Goal: Feedback & Contribution: Leave review/rating

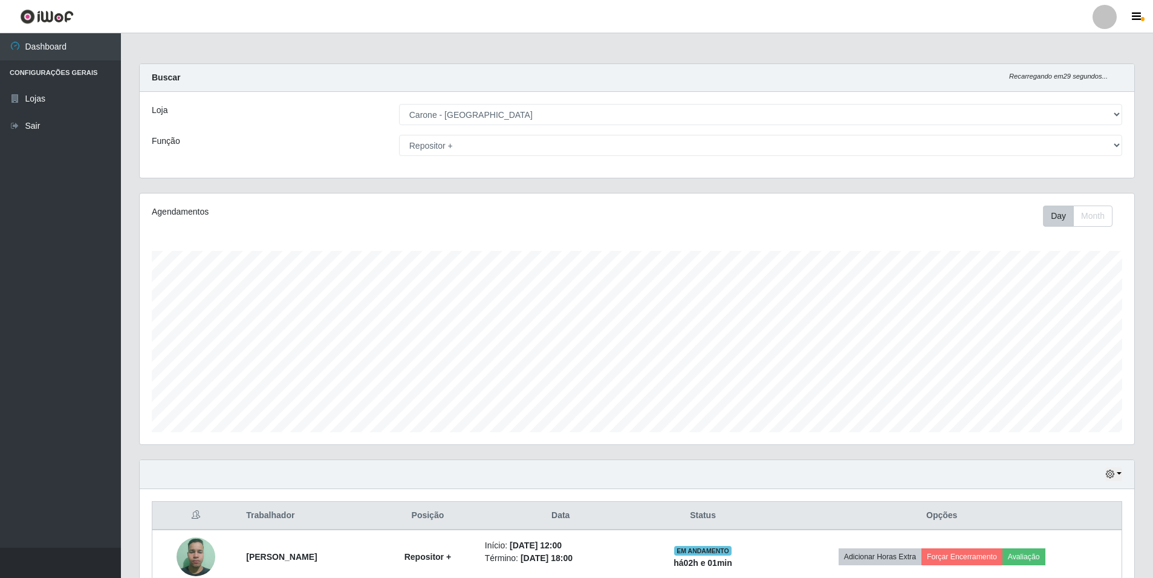
select select "528"
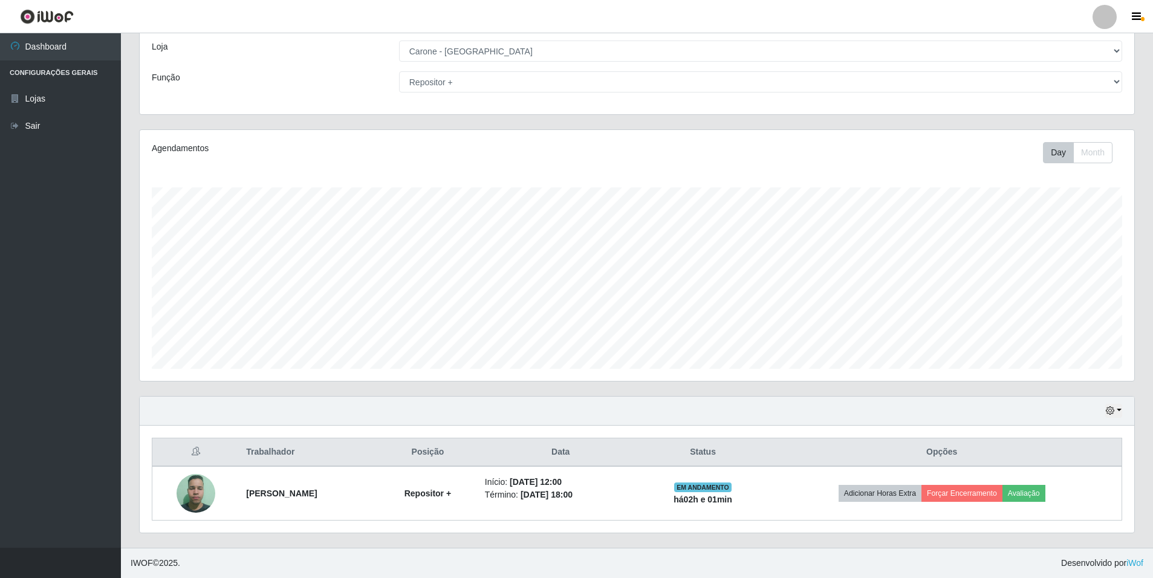
scroll to position [251, 995]
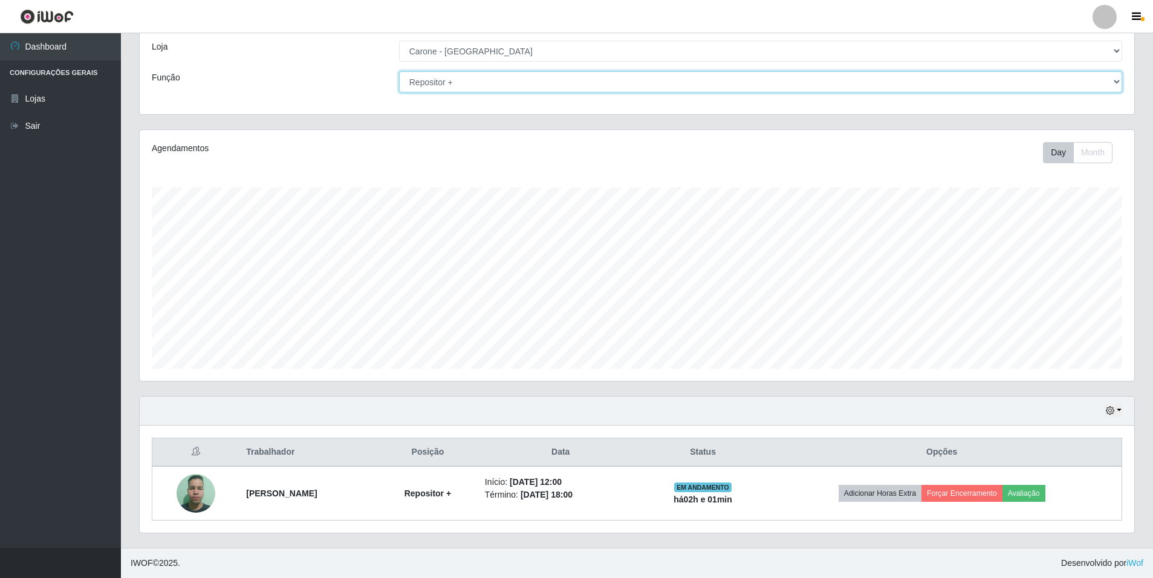
click at [1117, 79] on select "[Selecione...] Auxiliar de Depósito Auxiliar de Depósito + Auxiliar de Depósito…" at bounding box center [760, 81] width 723 height 21
click at [399, 71] on select "[Selecione...] Auxiliar de Depósito Auxiliar de Depósito + Auxiliar de Depósito…" at bounding box center [760, 81] width 723 height 21
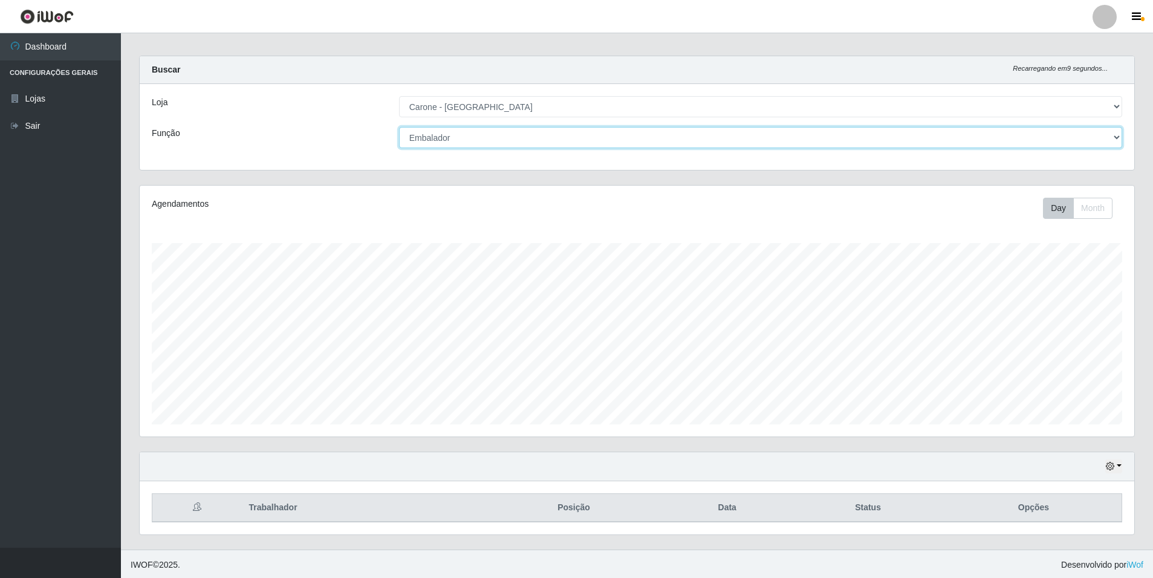
scroll to position [10, 0]
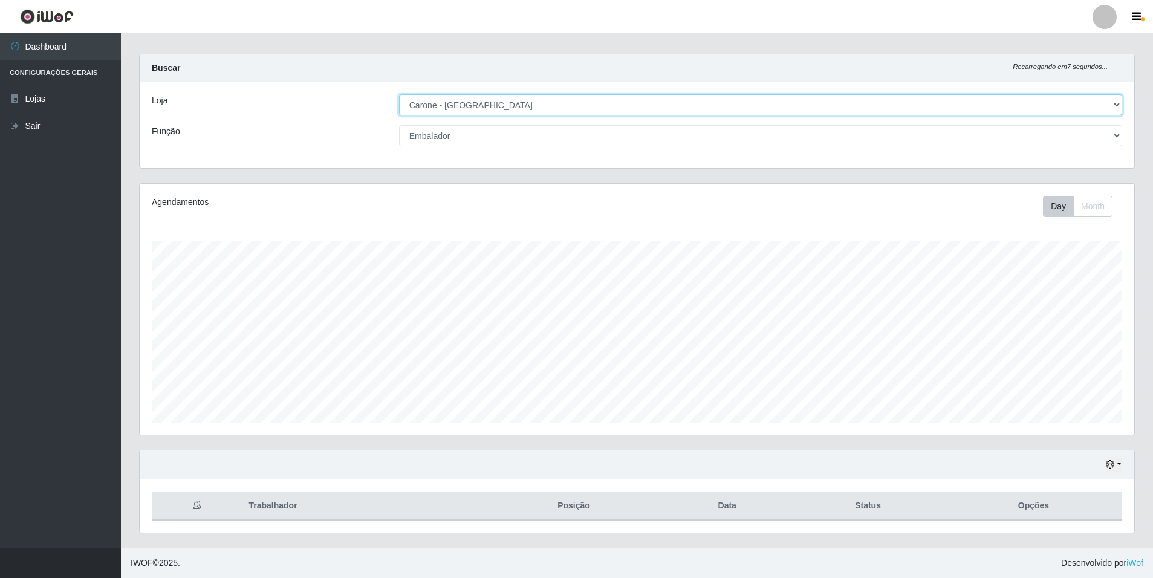
click at [1119, 102] on select "[Selecione...] [GEOGRAPHIC_DATA] - [GEOGRAPHIC_DATA]" at bounding box center [760, 104] width 723 height 21
click at [399, 94] on select "[Selecione...] [GEOGRAPHIC_DATA] - [GEOGRAPHIC_DATA]" at bounding box center [760, 104] width 723 height 21
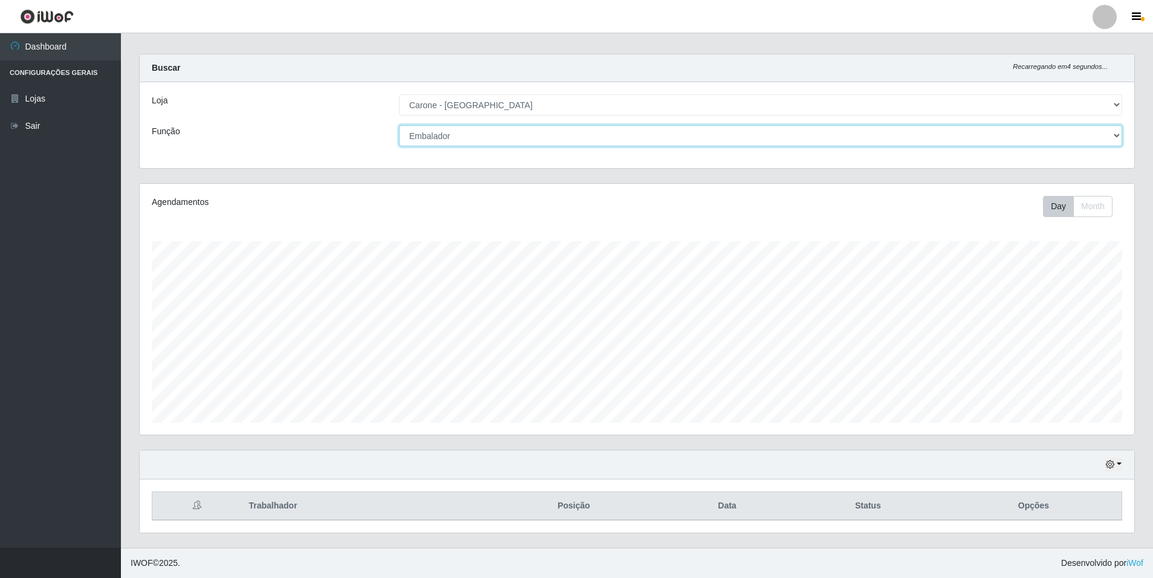
click at [1115, 135] on select "[Selecione...] Auxiliar de Depósito Auxiliar de Depósito + Auxiliar de Depósito…" at bounding box center [760, 135] width 723 height 21
click at [399, 125] on select "[Selecione...] Auxiliar de Depósito Auxiliar de Depósito + Auxiliar de Depósito…" at bounding box center [760, 135] width 723 height 21
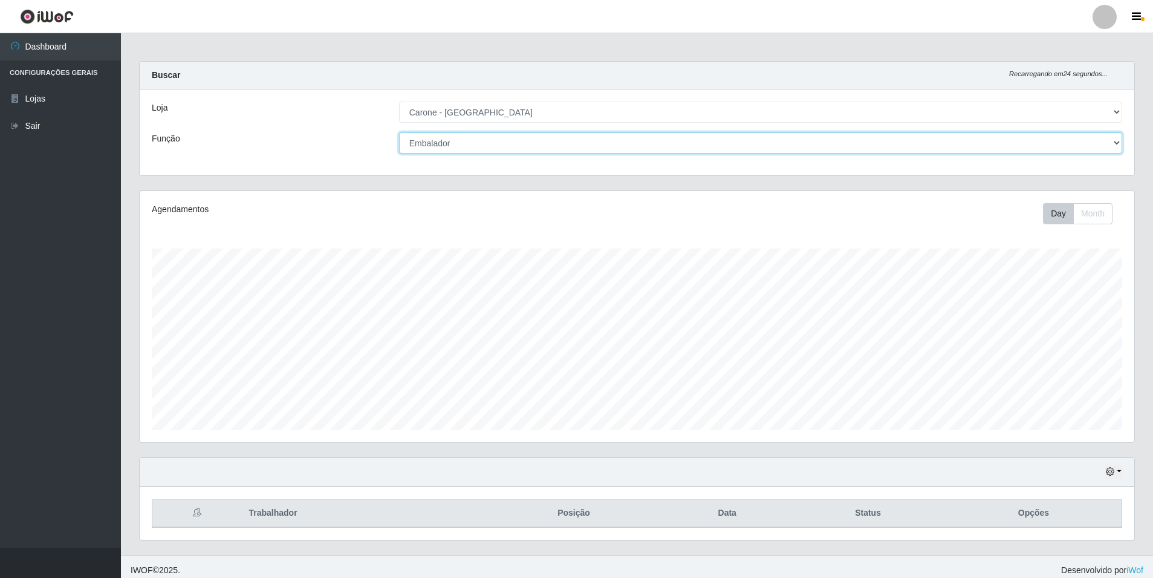
scroll to position [0, 0]
click at [1116, 116] on select "[Selecione...] [GEOGRAPHIC_DATA] - [GEOGRAPHIC_DATA]" at bounding box center [760, 114] width 723 height 21
click at [1116, 113] on select "[Selecione...] [GEOGRAPHIC_DATA] - [GEOGRAPHIC_DATA]" at bounding box center [760, 114] width 723 height 21
click at [1115, 142] on select "[Selecione...] Auxiliar de Depósito Auxiliar de Depósito + Auxiliar de Depósito…" at bounding box center [760, 145] width 723 height 21
click at [399, 135] on select "[Selecione...] Auxiliar de Depósito Auxiliar de Depósito + Auxiliar de Depósito…" at bounding box center [760, 145] width 723 height 21
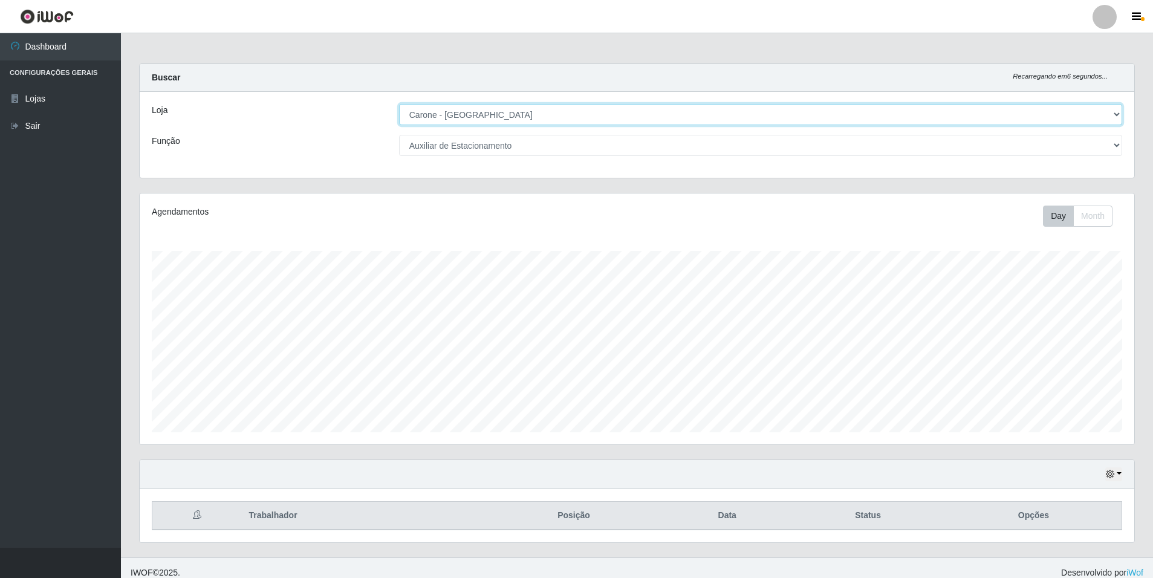
click at [1118, 112] on select "[Selecione...] [GEOGRAPHIC_DATA] - [GEOGRAPHIC_DATA]" at bounding box center [760, 114] width 723 height 21
click at [399, 104] on select "[Selecione...] [GEOGRAPHIC_DATA] - [GEOGRAPHIC_DATA]" at bounding box center [760, 114] width 723 height 21
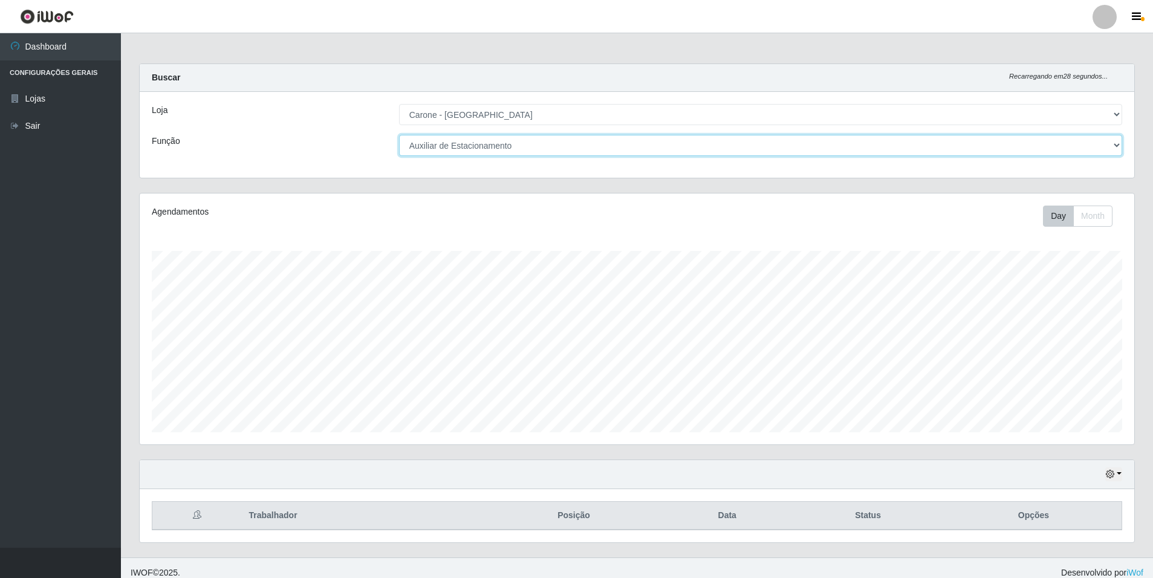
click at [1116, 144] on select "[Selecione...] Auxiliar de Depósito Auxiliar de Depósito + Auxiliar de Depósito…" at bounding box center [760, 145] width 723 height 21
select select "106"
click at [399, 135] on select "[Selecione...] Auxiliar de Depósito Auxiliar de Depósito + Auxiliar de Depósito…" at bounding box center [760, 145] width 723 height 21
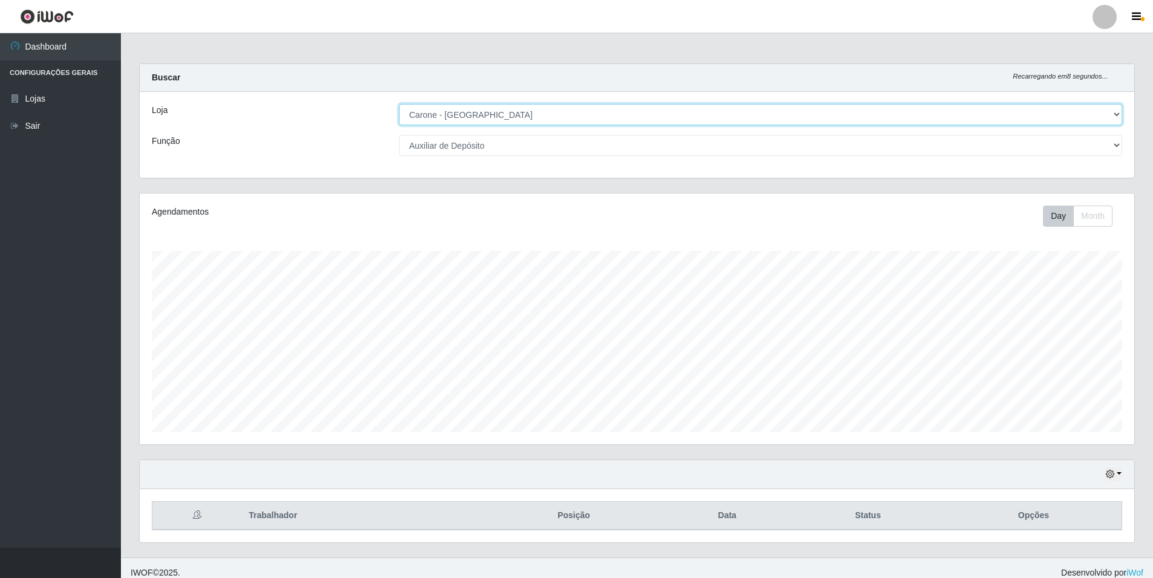
click at [1118, 112] on select "[Selecione...] [GEOGRAPHIC_DATA] - [GEOGRAPHIC_DATA]" at bounding box center [760, 114] width 723 height 21
click at [1116, 111] on select "[Selecione...] [GEOGRAPHIC_DATA] - [GEOGRAPHIC_DATA]" at bounding box center [760, 114] width 723 height 21
click at [1118, 144] on select "[Selecione...] Auxiliar de Depósito Auxiliar de Depósito + Auxiliar de Depósito…" at bounding box center [760, 145] width 723 height 21
click at [1118, 112] on select "[Selecione...] [GEOGRAPHIC_DATA] - [GEOGRAPHIC_DATA]" at bounding box center [760, 114] width 723 height 21
click at [399, 104] on select "[Selecione...] [GEOGRAPHIC_DATA] - [GEOGRAPHIC_DATA]" at bounding box center [760, 114] width 723 height 21
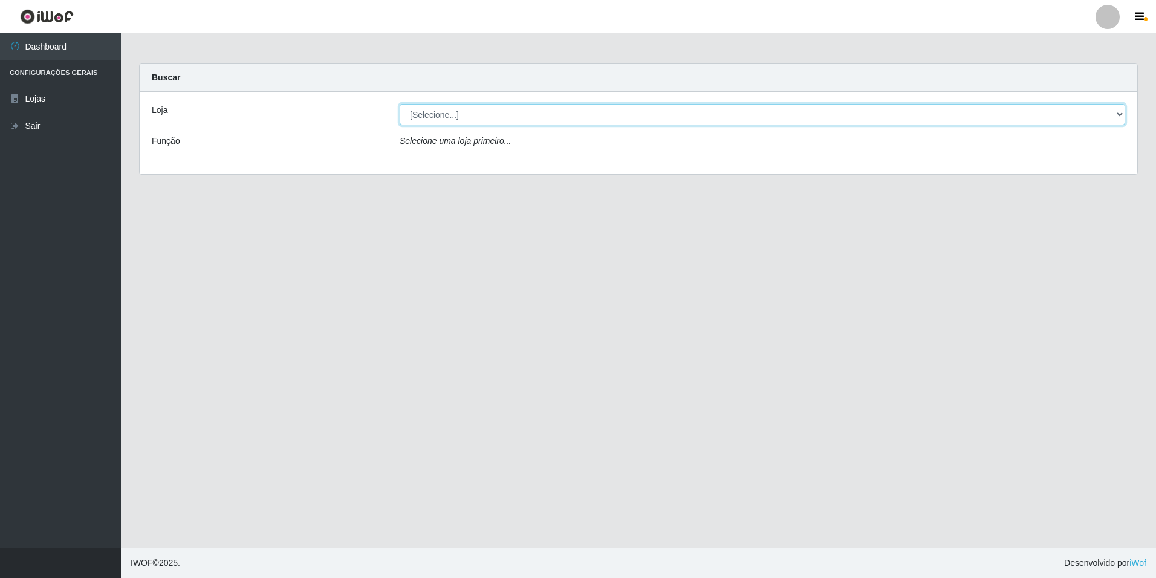
click at [1120, 112] on select "[Selecione...] [GEOGRAPHIC_DATA] - [GEOGRAPHIC_DATA]" at bounding box center [763, 114] width 726 height 21
select select "528"
click at [400, 104] on select "[Selecione...] [GEOGRAPHIC_DATA] - [GEOGRAPHIC_DATA]" at bounding box center [763, 114] width 726 height 21
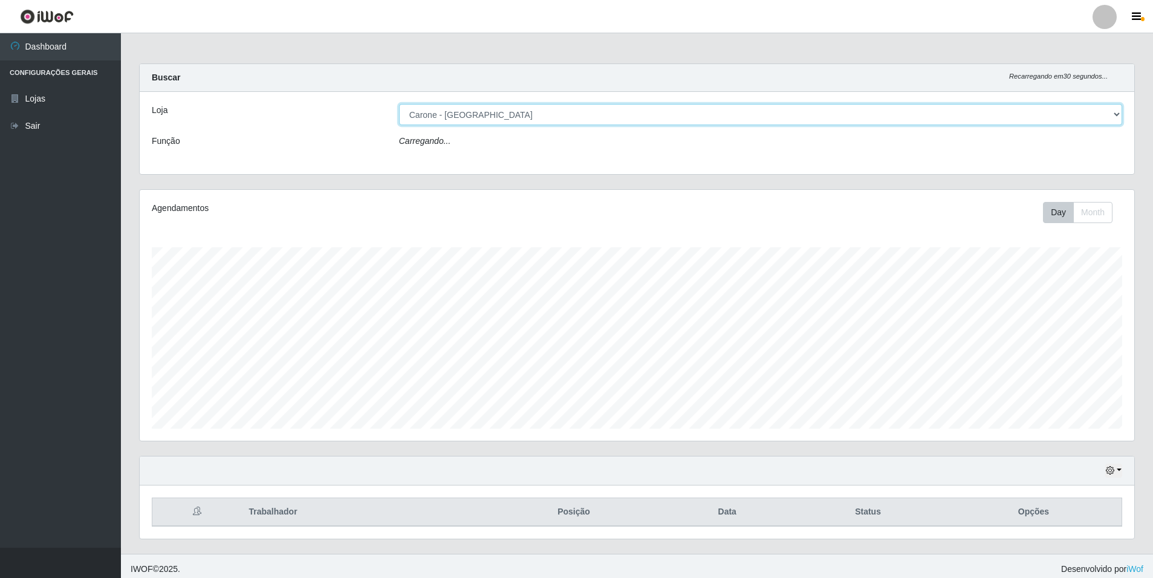
scroll to position [251, 995]
select select "106"
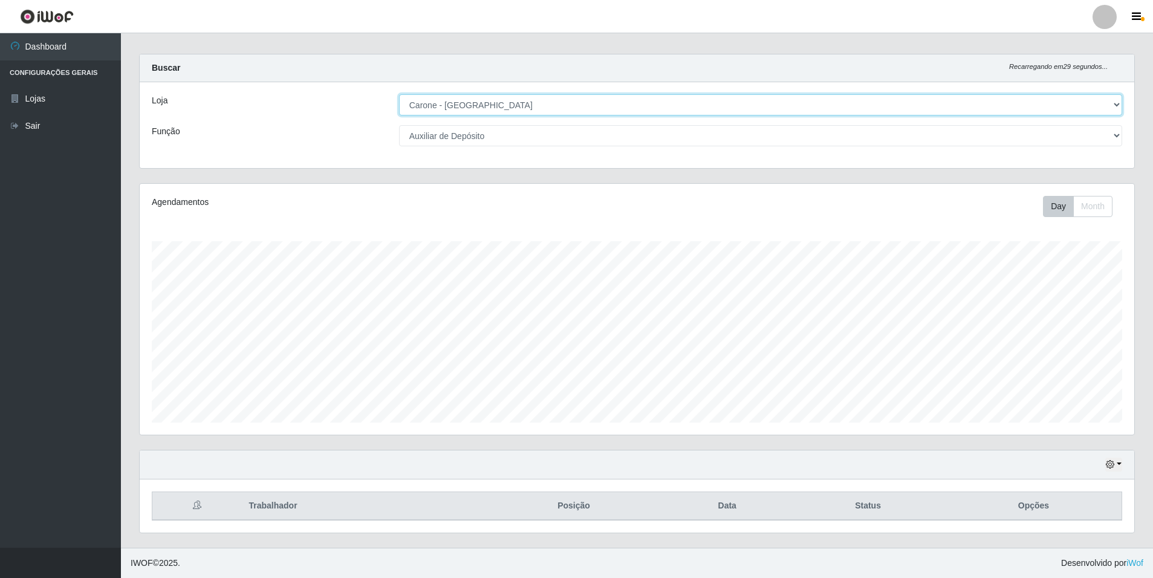
scroll to position [0, 0]
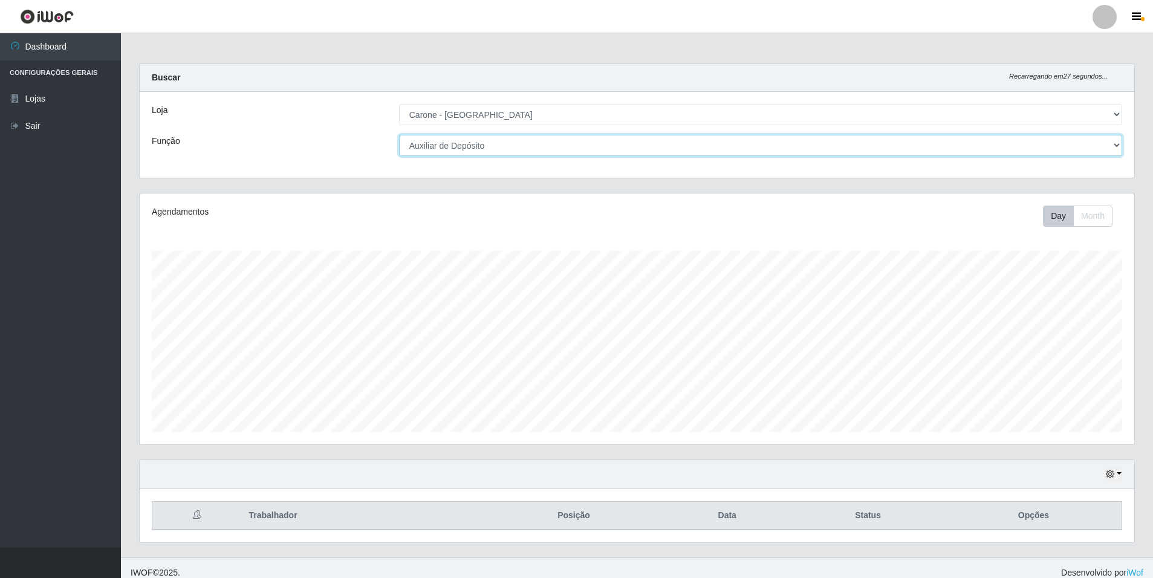
click at [1116, 140] on select "[Selecione...] Auxiliar de Depósito Auxiliar de Depósito + Auxiliar de Depósito…" at bounding box center [760, 145] width 723 height 21
click at [1117, 140] on select "[Selecione...] Auxiliar de Depósito Auxiliar de Depósito + Auxiliar de Depósito…" at bounding box center [760, 145] width 723 height 21
click at [1116, 111] on select "[Selecione...] [GEOGRAPHIC_DATA] - [GEOGRAPHIC_DATA]" at bounding box center [760, 114] width 723 height 21
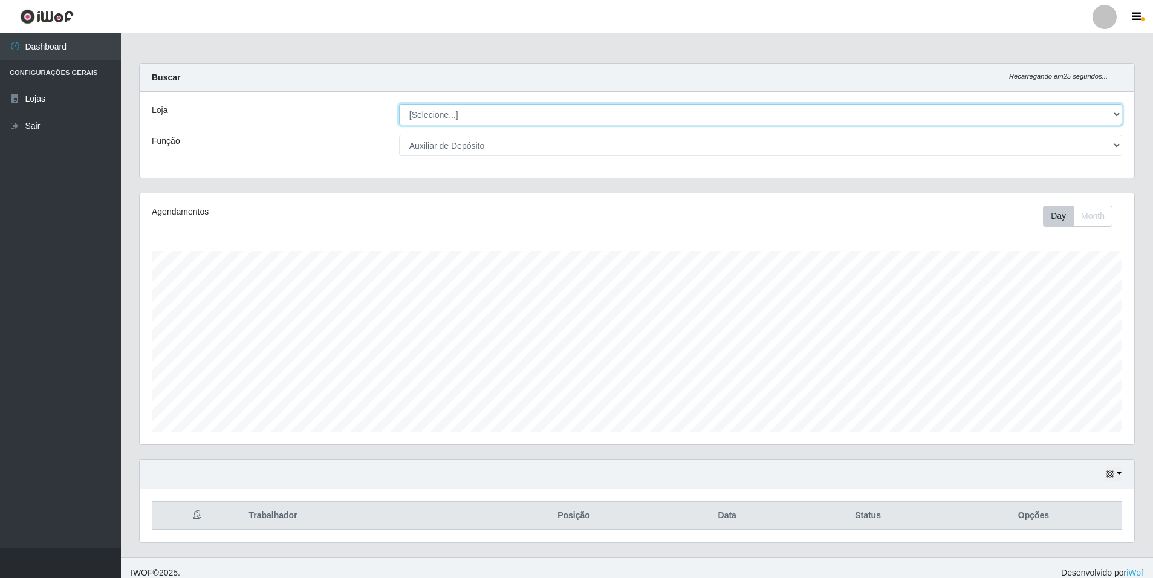
click at [399, 104] on select "[Selecione...] [GEOGRAPHIC_DATA] - [GEOGRAPHIC_DATA]" at bounding box center [760, 114] width 723 height 21
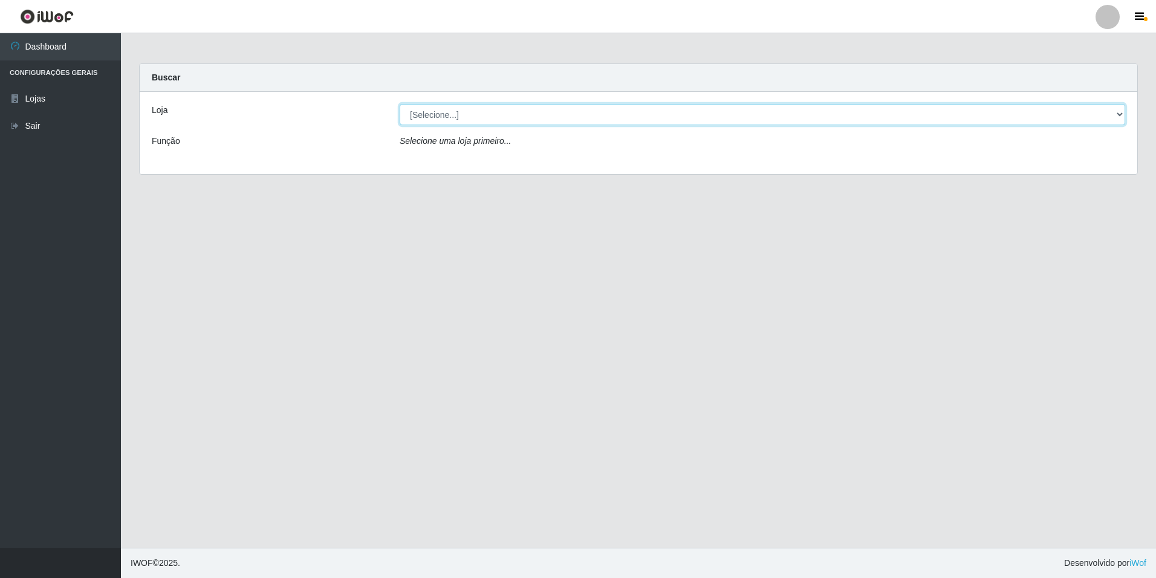
click at [1118, 111] on select "[Selecione...] [GEOGRAPHIC_DATA] - [GEOGRAPHIC_DATA]" at bounding box center [763, 114] width 726 height 21
select select "528"
click at [400, 104] on select "[Selecione...] [GEOGRAPHIC_DATA] - [GEOGRAPHIC_DATA]" at bounding box center [763, 114] width 726 height 21
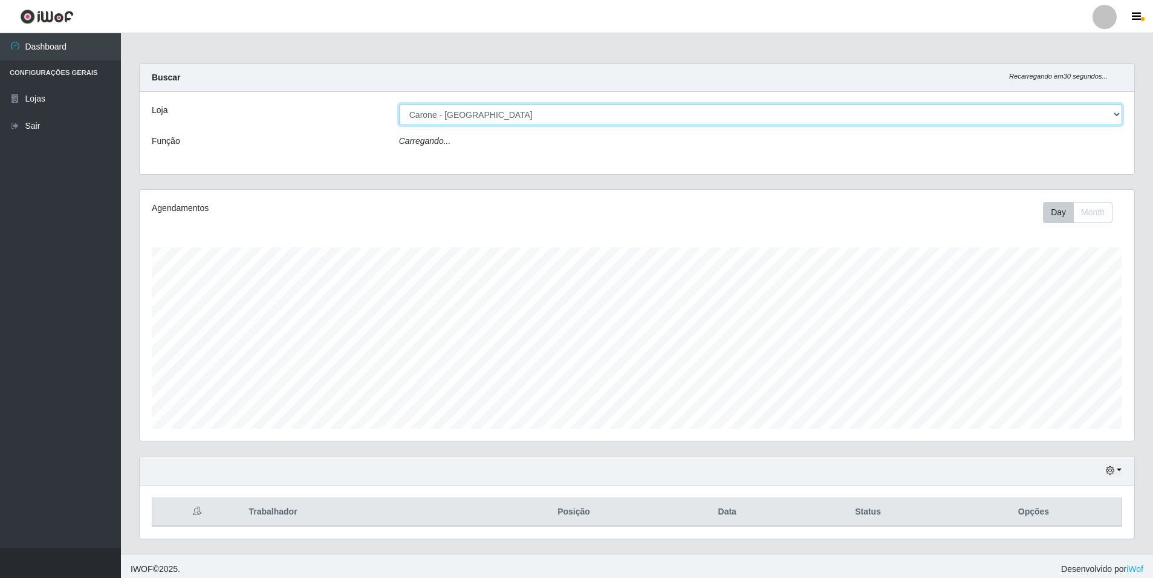
scroll to position [251, 995]
select select "106"
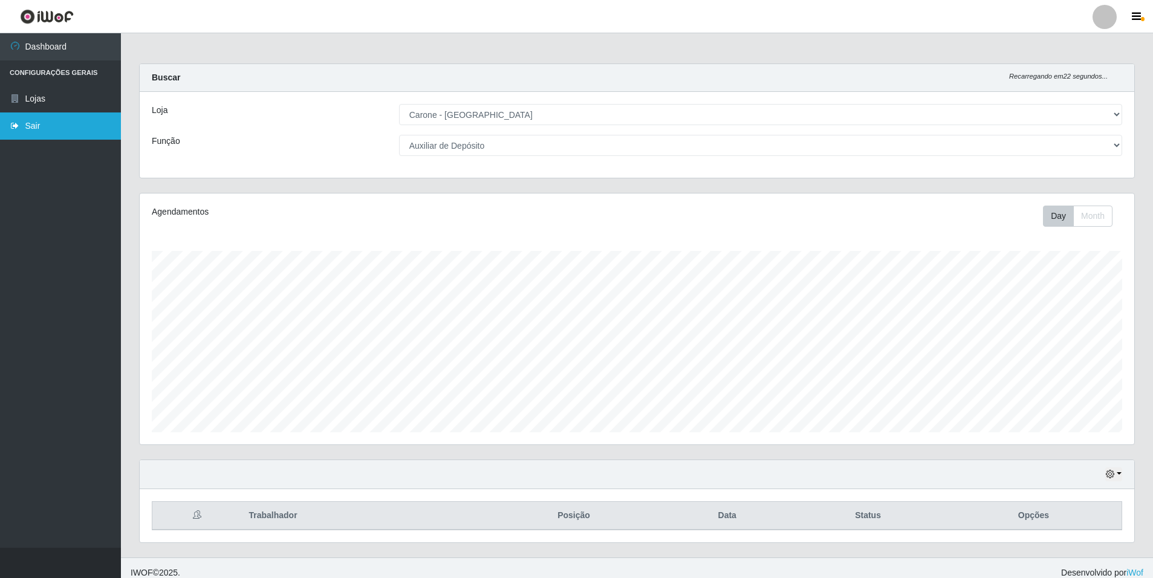
click at [55, 125] on link "Sair" at bounding box center [60, 125] width 121 height 27
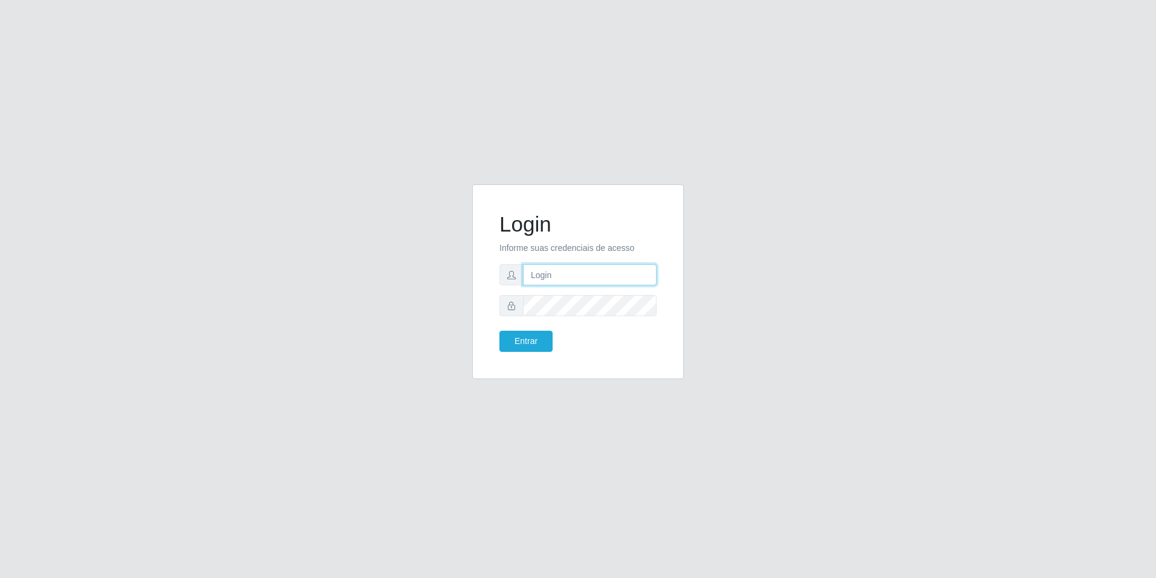
click at [556, 272] on input "text" at bounding box center [590, 274] width 134 height 21
type input "[EMAIL_ADDRESS][DOMAIN_NAME]"
click at [500, 331] on button "Entrar" at bounding box center [526, 341] width 53 height 21
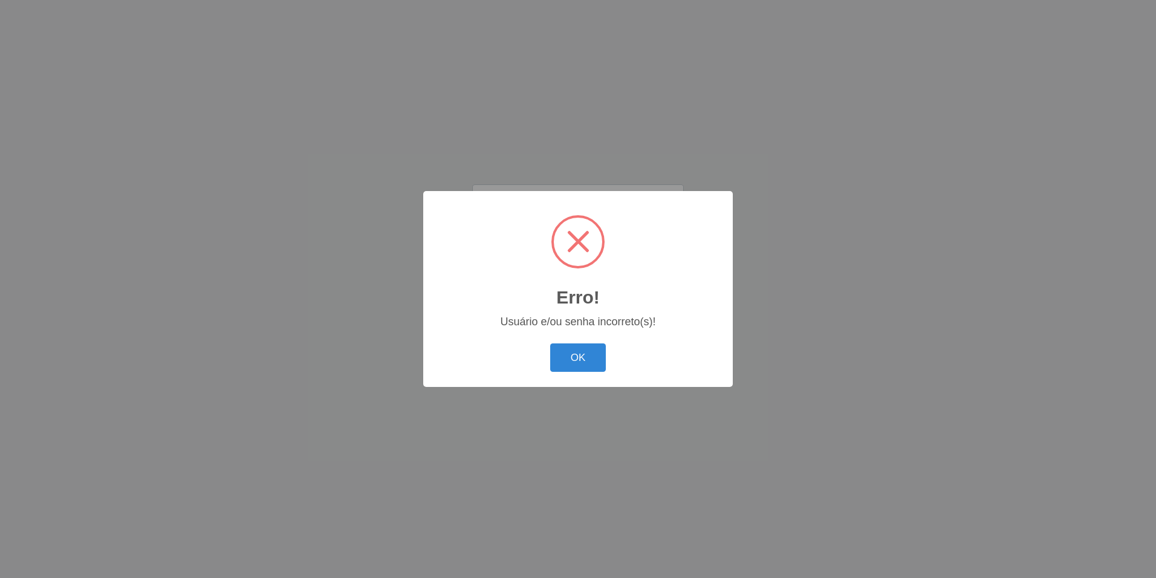
click at [550, 344] on button "OK" at bounding box center [578, 358] width 56 height 28
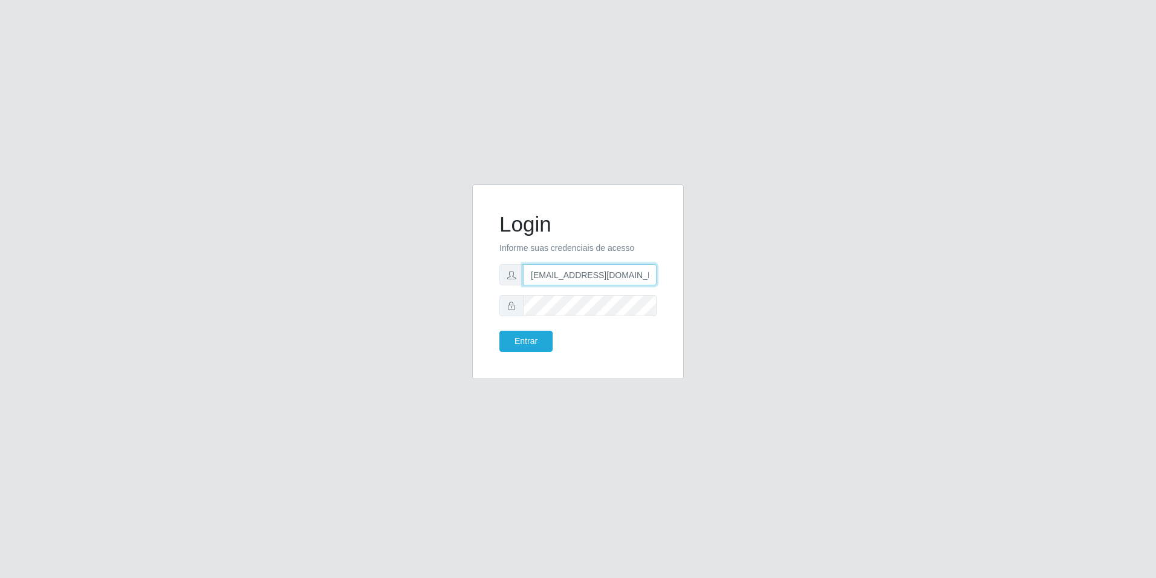
drag, startPoint x: 635, startPoint y: 278, endPoint x: 506, endPoint y: 282, distance: 129.5
click at [506, 282] on div "[EMAIL_ADDRESS][DOMAIN_NAME]" at bounding box center [578, 274] width 157 height 21
click at [552, 277] on input "text" at bounding box center [590, 274] width 134 height 21
type input "[EMAIL_ADDRESS][DOMAIN_NAME]"
click at [500, 331] on button "Entrar" at bounding box center [526, 341] width 53 height 21
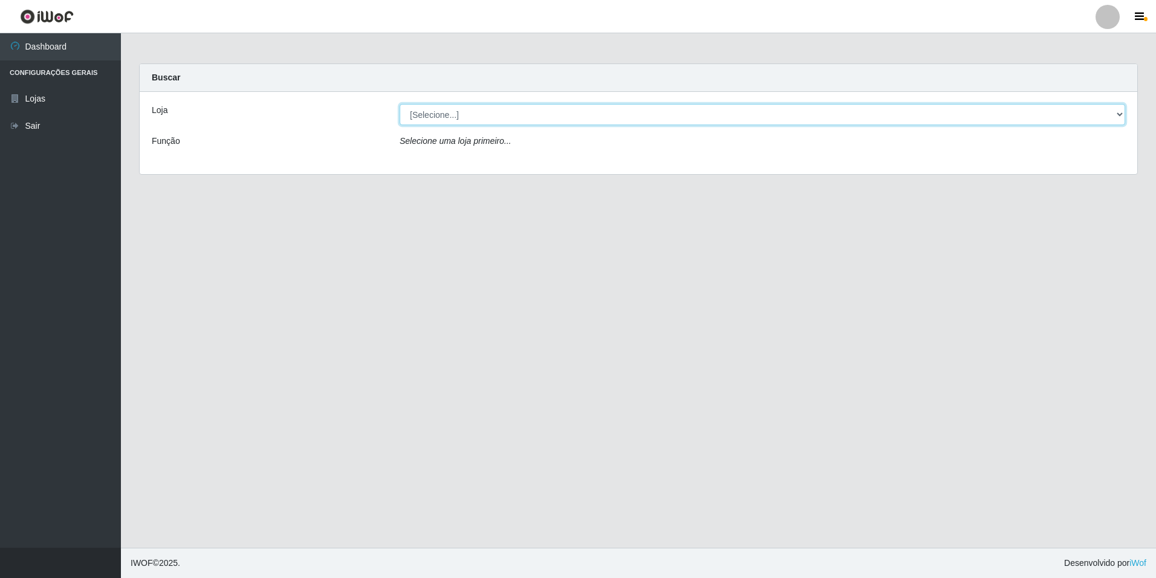
click at [1121, 113] on select "[Selecione...] [GEOGRAPHIC_DATA] - [GEOGRAPHIC_DATA]" at bounding box center [763, 114] width 726 height 21
select select "528"
click at [400, 104] on select "[Selecione...] [GEOGRAPHIC_DATA] - [GEOGRAPHIC_DATA]" at bounding box center [763, 114] width 726 height 21
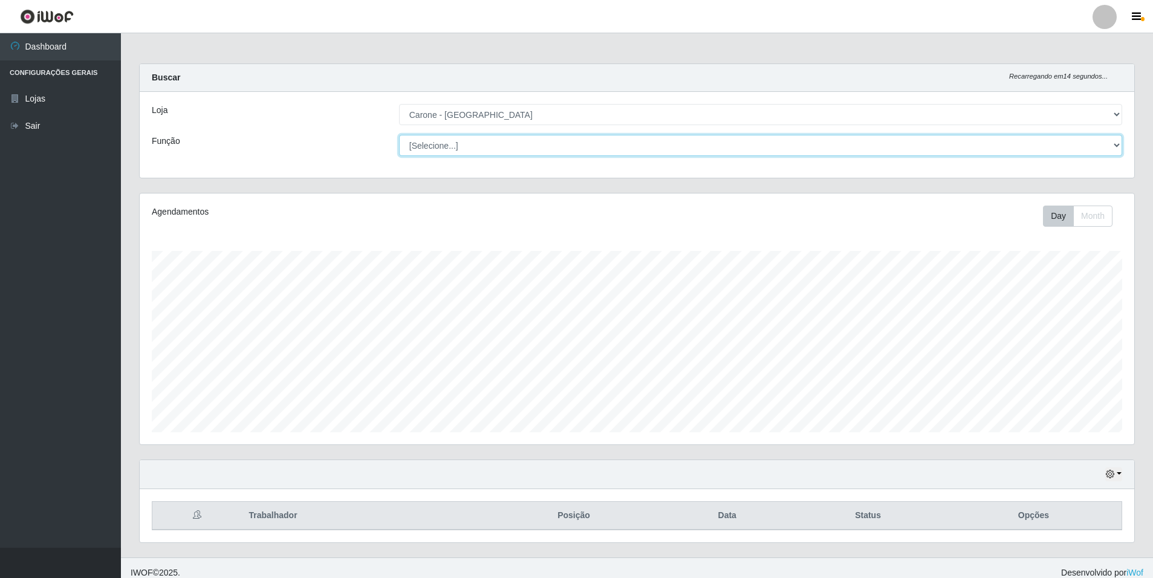
click at [1119, 139] on select "[Selecione...] Auxiliar de Depósito Auxiliar de Depósito + Auxiliar de Depósito…" at bounding box center [760, 145] width 723 height 21
click at [399, 135] on select "[Selecione...] Auxiliar de Depósito Auxiliar de Depósito + Auxiliar de Depósito…" at bounding box center [760, 145] width 723 height 21
click at [1118, 143] on select "[Selecione...] Auxiliar de Depósito Auxiliar de Depósito + Auxiliar de Depósito…" at bounding box center [760, 145] width 723 height 21
select select "70"
click at [399, 135] on select "[Selecione...] Auxiliar de Depósito Auxiliar de Depósito + Auxiliar de Depósito…" at bounding box center [760, 145] width 723 height 21
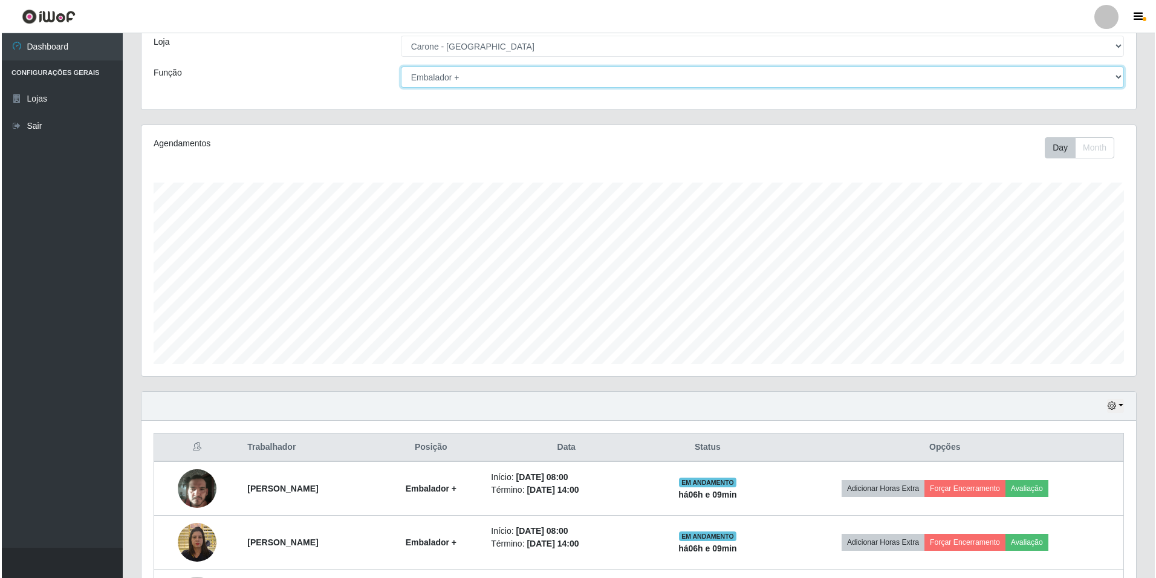
scroll to position [171, 0]
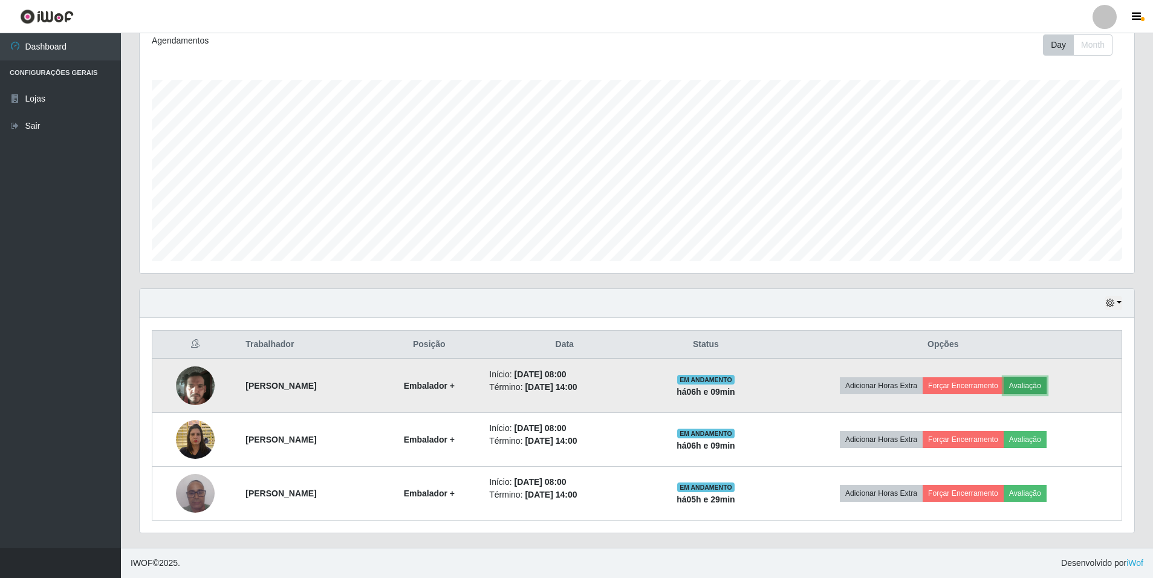
click at [1047, 380] on button "Avaliação" at bounding box center [1025, 385] width 43 height 17
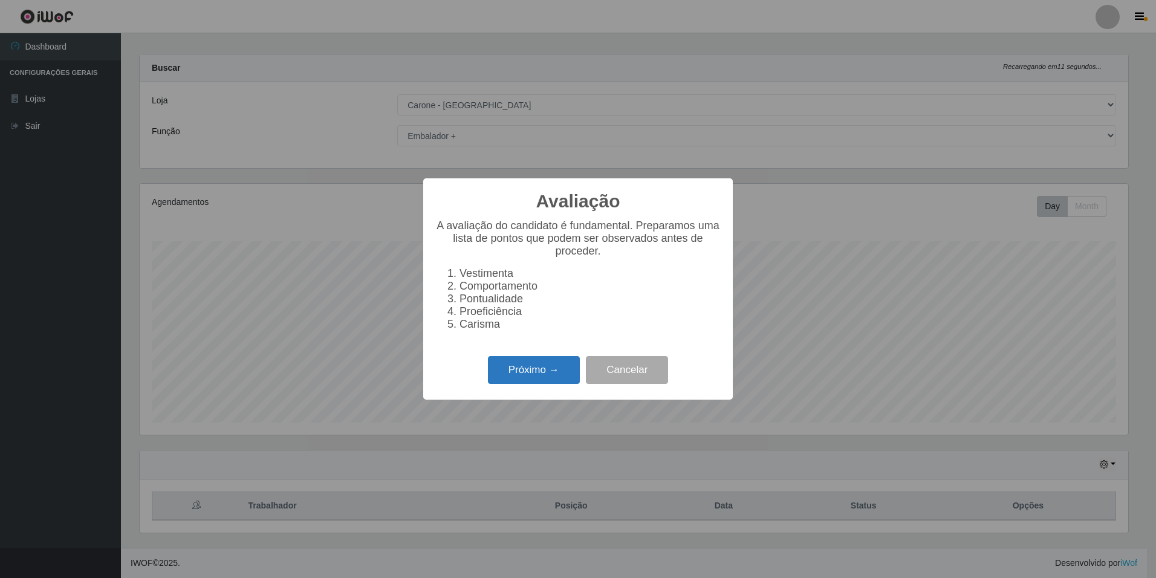
click at [529, 379] on button "Próximo →" at bounding box center [534, 370] width 92 height 28
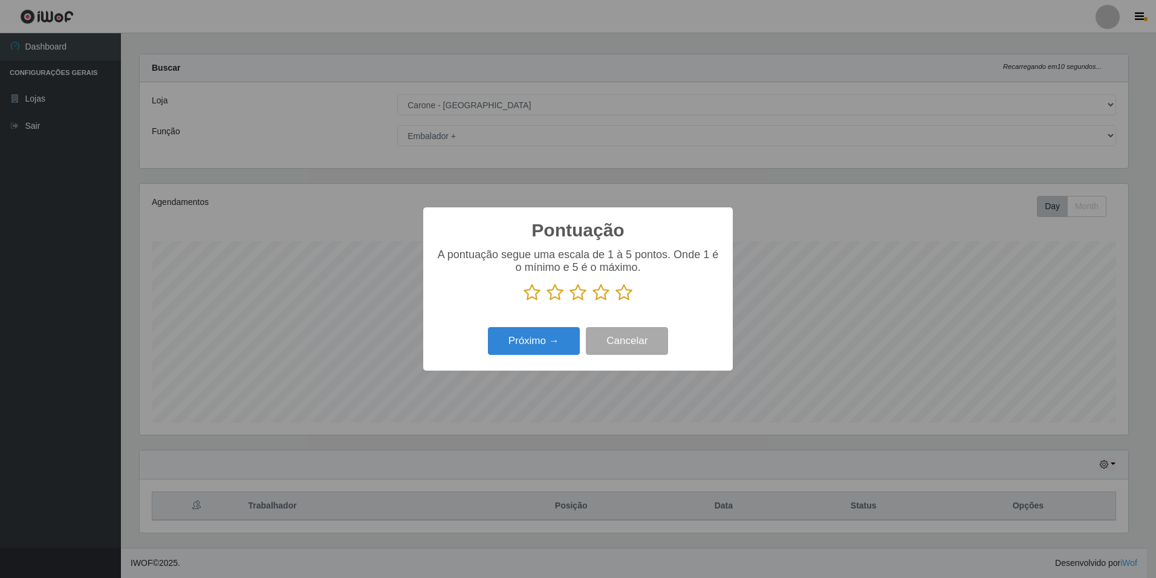
click at [626, 293] on icon at bounding box center [624, 293] width 17 height 18
click at [616, 302] on input "radio" at bounding box center [616, 302] width 0 height 0
click at [556, 342] on button "Próximo →" at bounding box center [534, 341] width 92 height 28
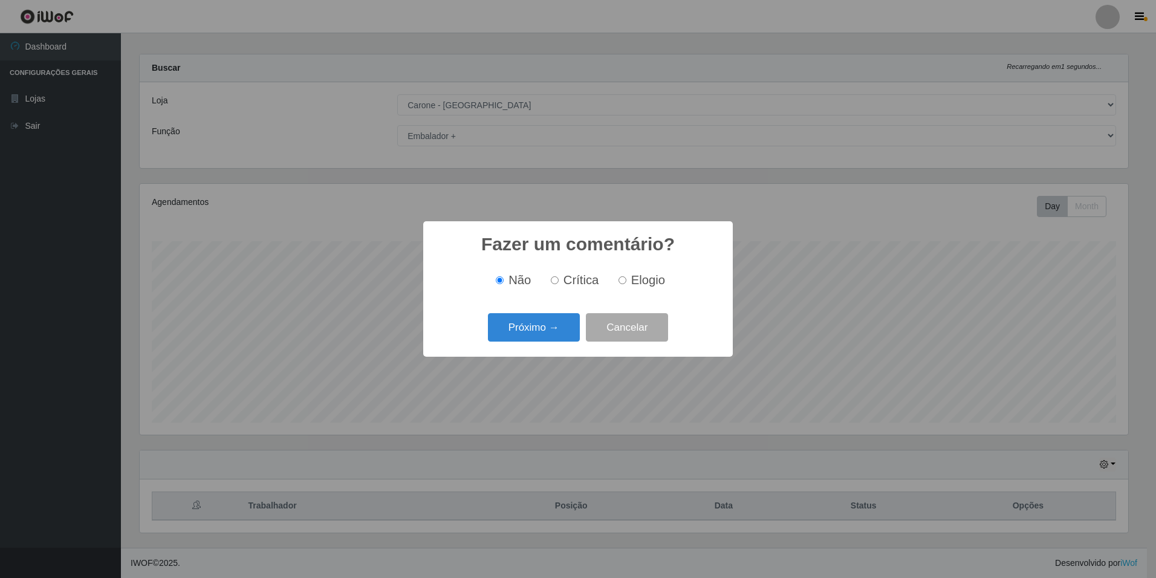
click at [626, 279] on label "Elogio" at bounding box center [639, 280] width 51 height 14
click at [626, 279] on input "Elogio" at bounding box center [623, 280] width 8 height 8
radio input "true"
click at [530, 322] on button "Próximo →" at bounding box center [534, 327] width 92 height 28
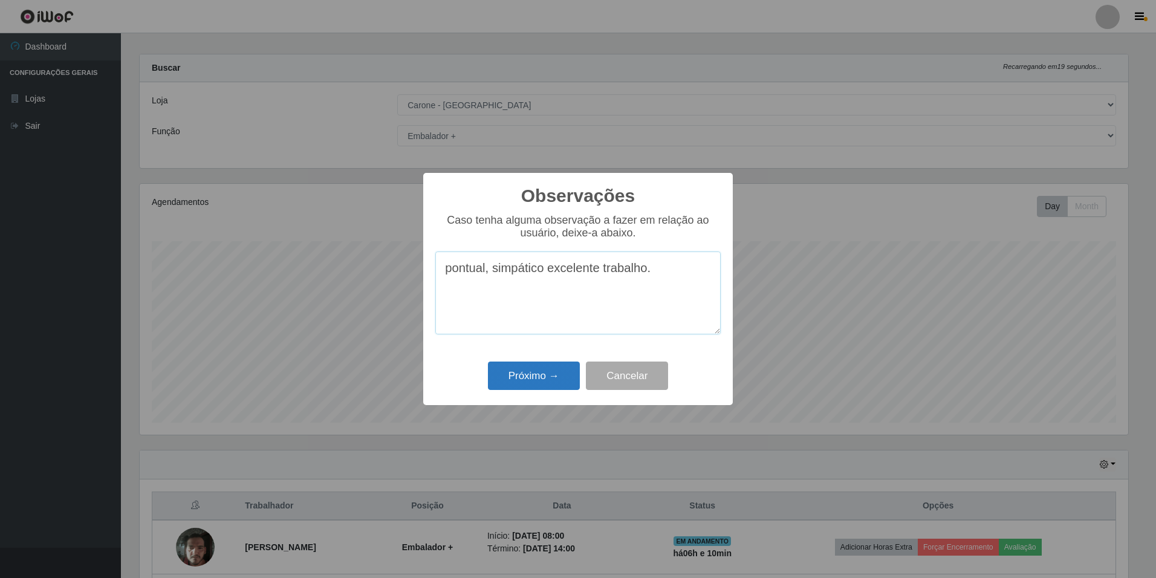
type textarea "pontual, simpático excelente trabalho."
click at [527, 376] on button "Próximo →" at bounding box center [534, 376] width 92 height 28
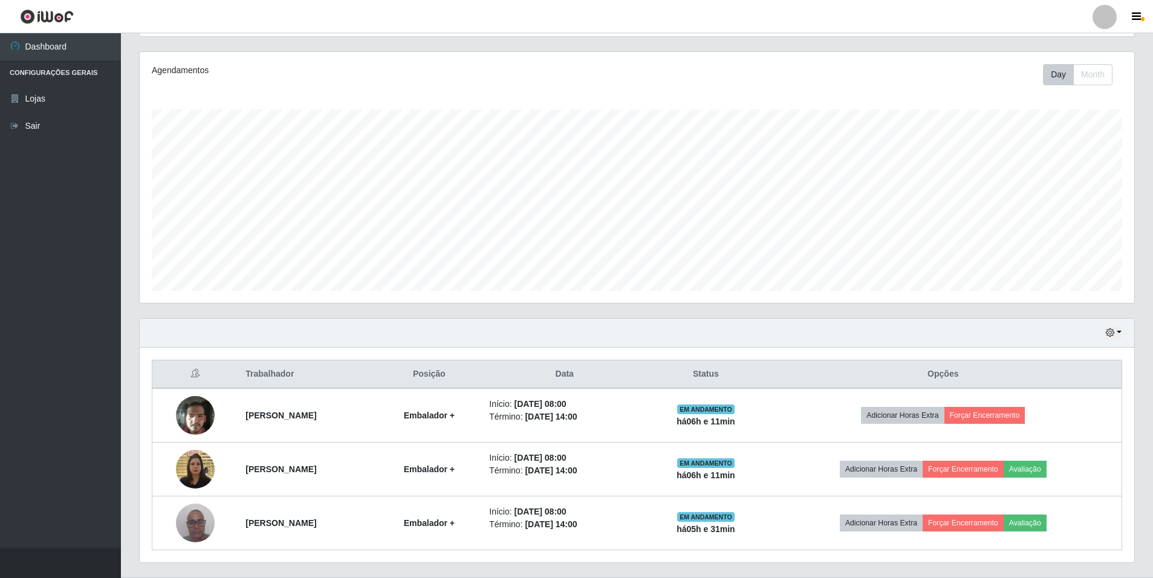
scroll to position [171, 0]
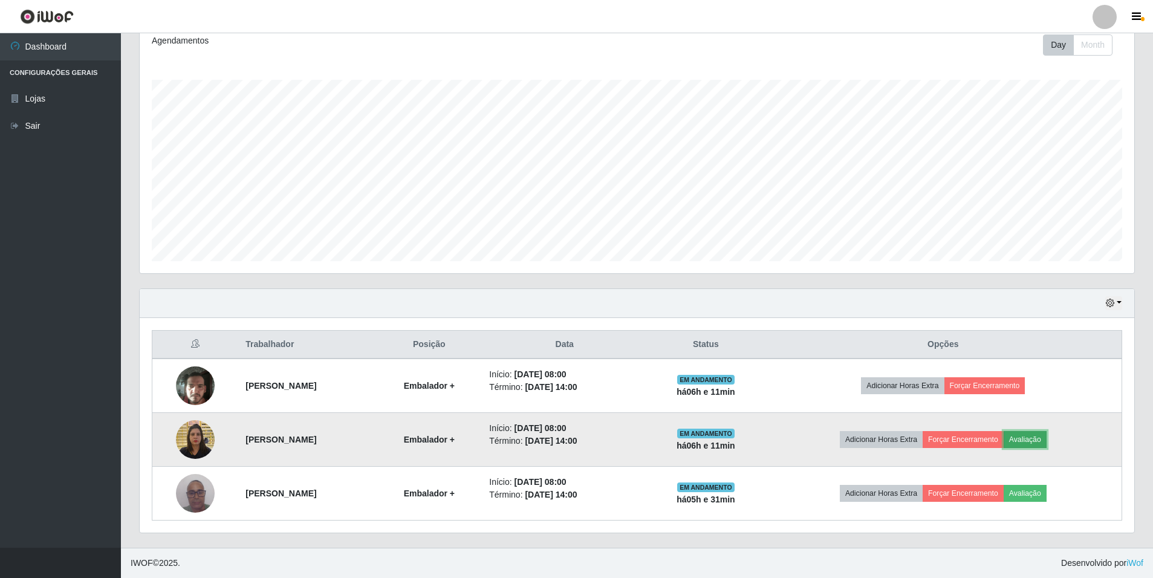
click at [1047, 443] on button "Avaliação" at bounding box center [1025, 439] width 43 height 17
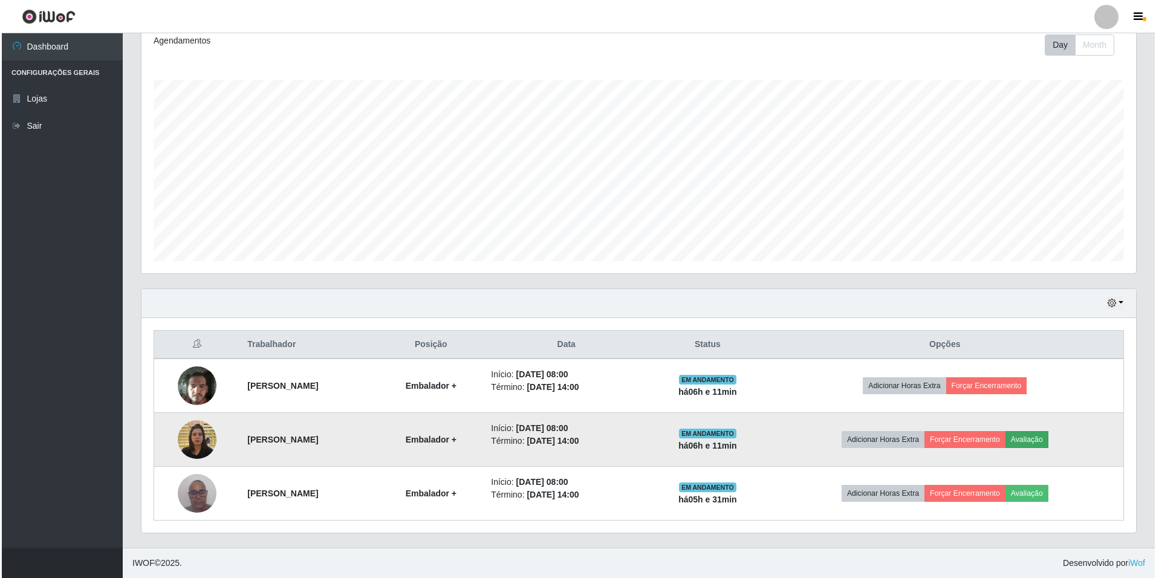
scroll to position [251, 989]
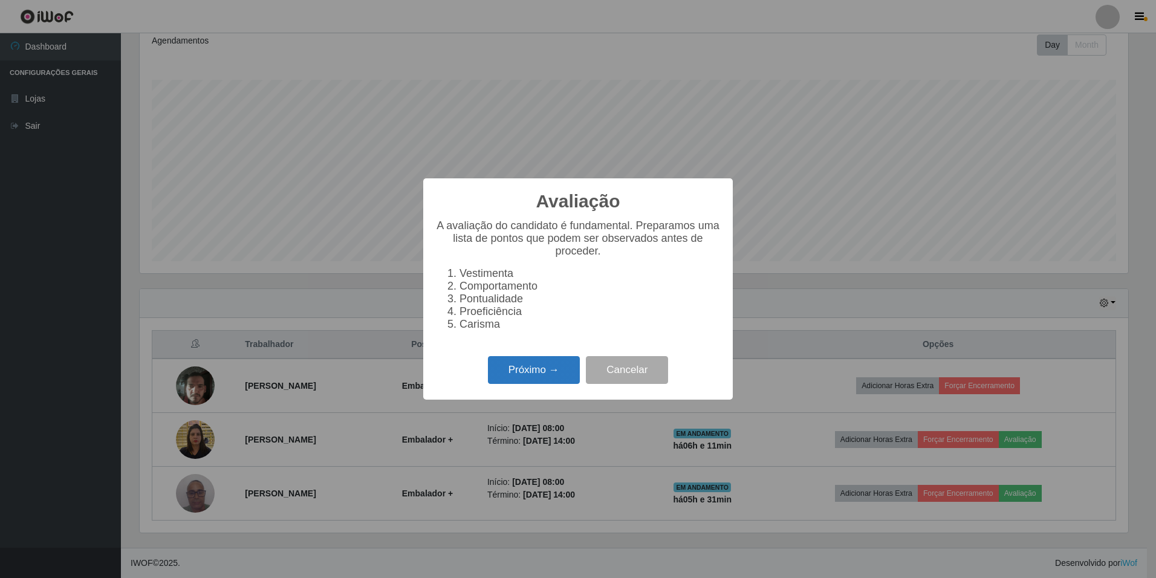
click at [518, 371] on button "Próximo →" at bounding box center [534, 370] width 92 height 28
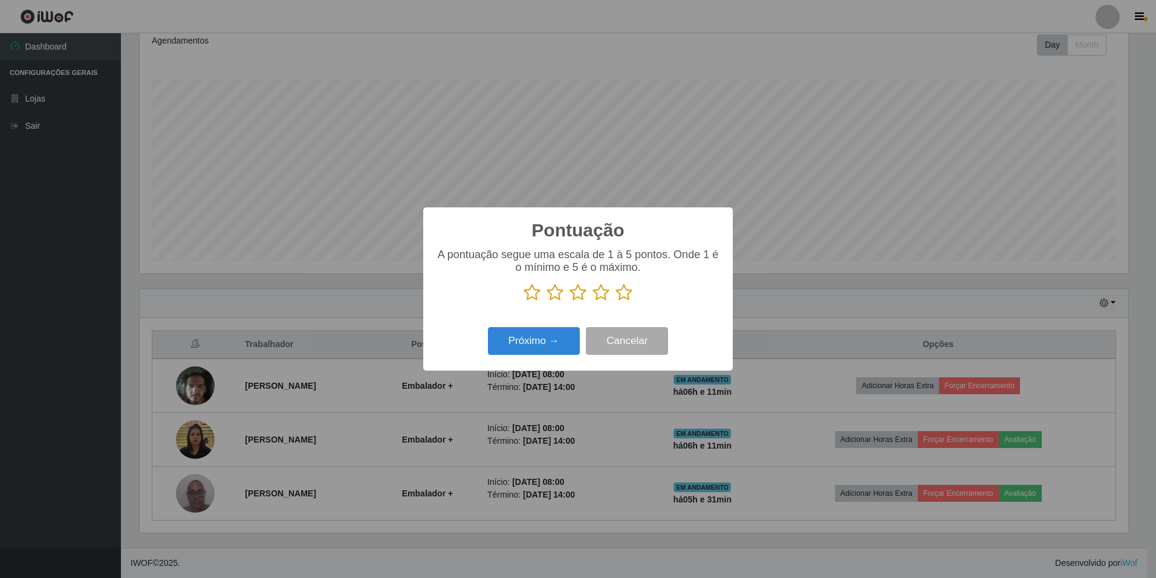
scroll to position [604526, 603788]
click at [624, 285] on div "A pontuação segue uma escala de 1 à 5 pontos. Onde 1 é o mínimo e 5 é o máximo." at bounding box center [577, 275] width 285 height 53
click at [624, 292] on icon at bounding box center [624, 293] width 17 height 18
click at [616, 302] on input "radio" at bounding box center [616, 302] width 0 height 0
click at [561, 334] on button "Próximo →" at bounding box center [534, 341] width 92 height 28
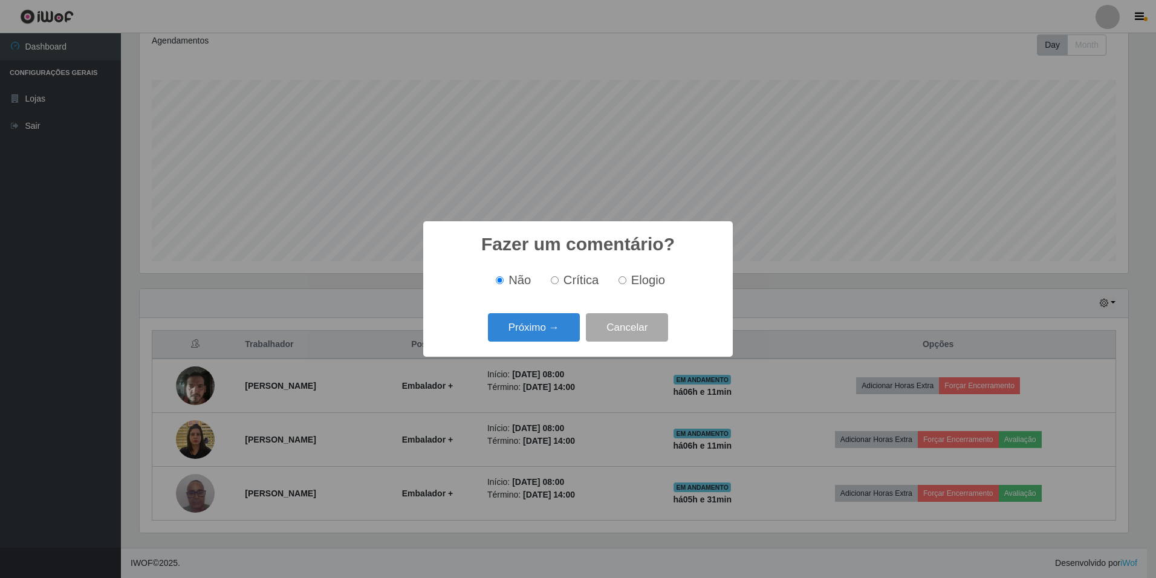
scroll to position [10, 0]
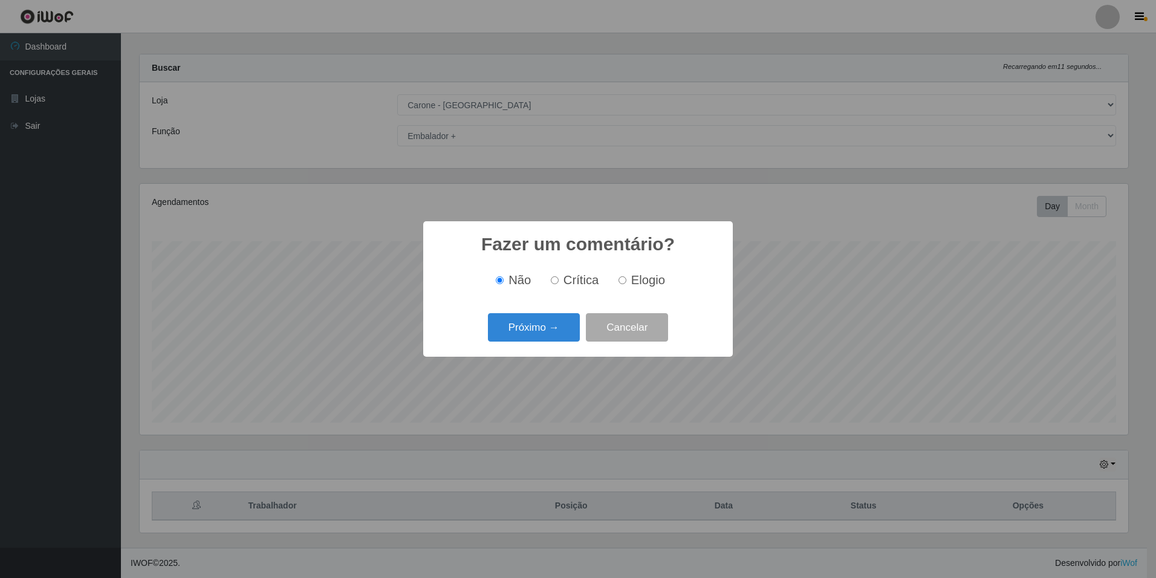
click at [621, 281] on input "Elogio" at bounding box center [623, 280] width 8 height 8
radio input "true"
click at [545, 329] on button "Próximo →" at bounding box center [534, 327] width 92 height 28
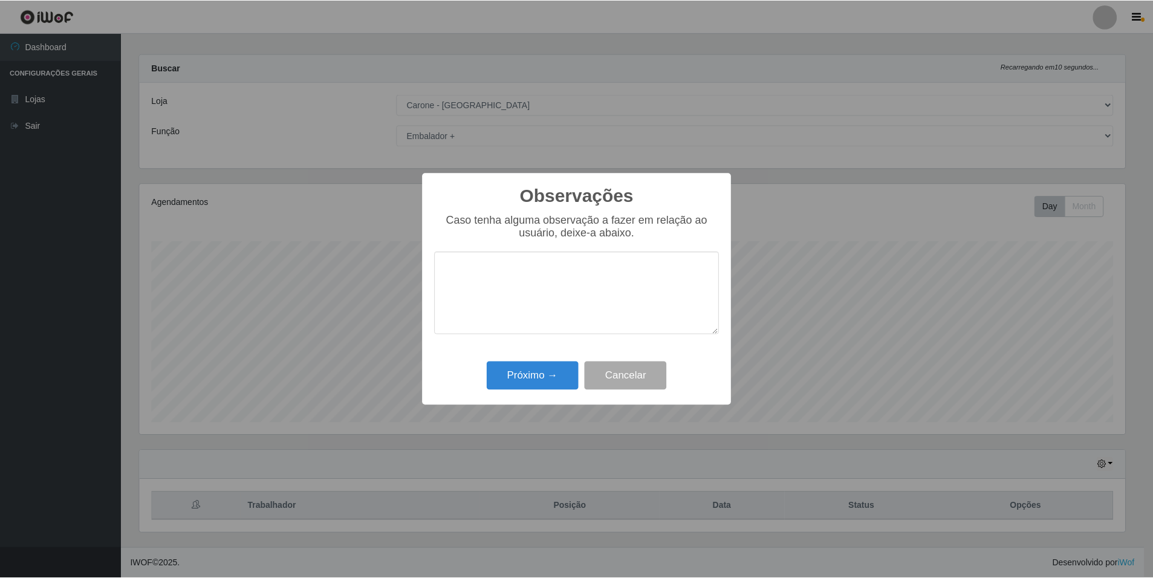
scroll to position [604526, 603788]
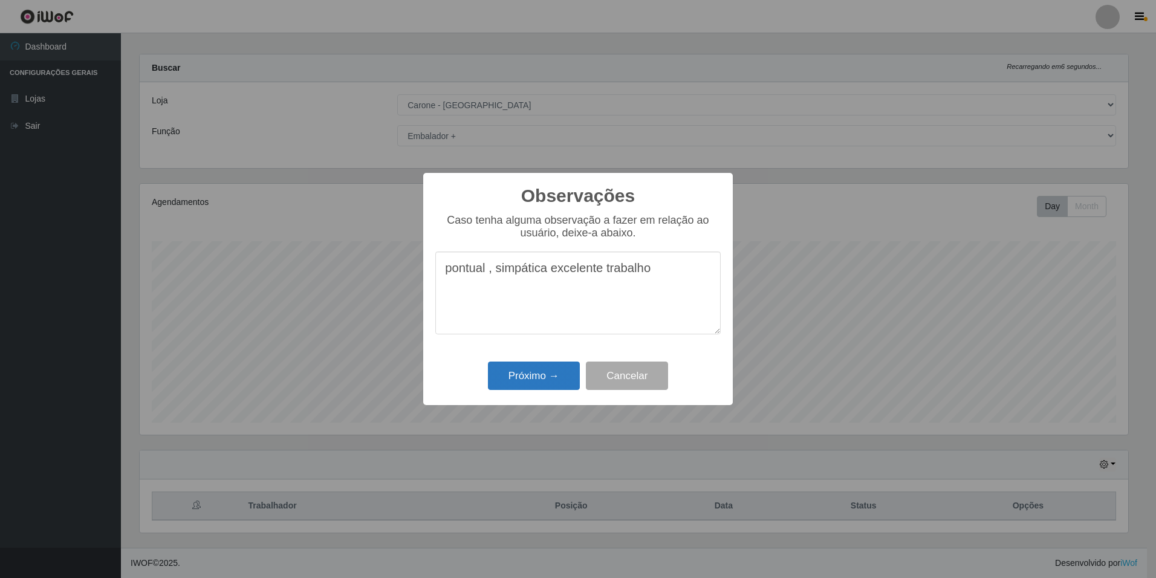
type textarea "pontual , simpática excelente trabalho"
click at [546, 386] on button "Próximo →" at bounding box center [534, 376] width 92 height 28
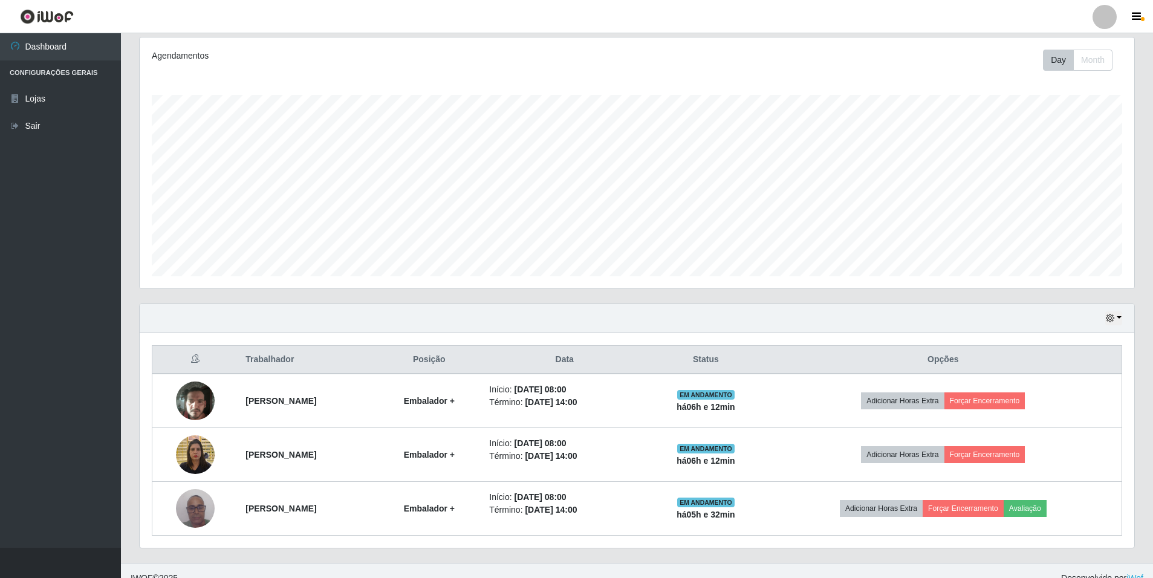
scroll to position [171, 0]
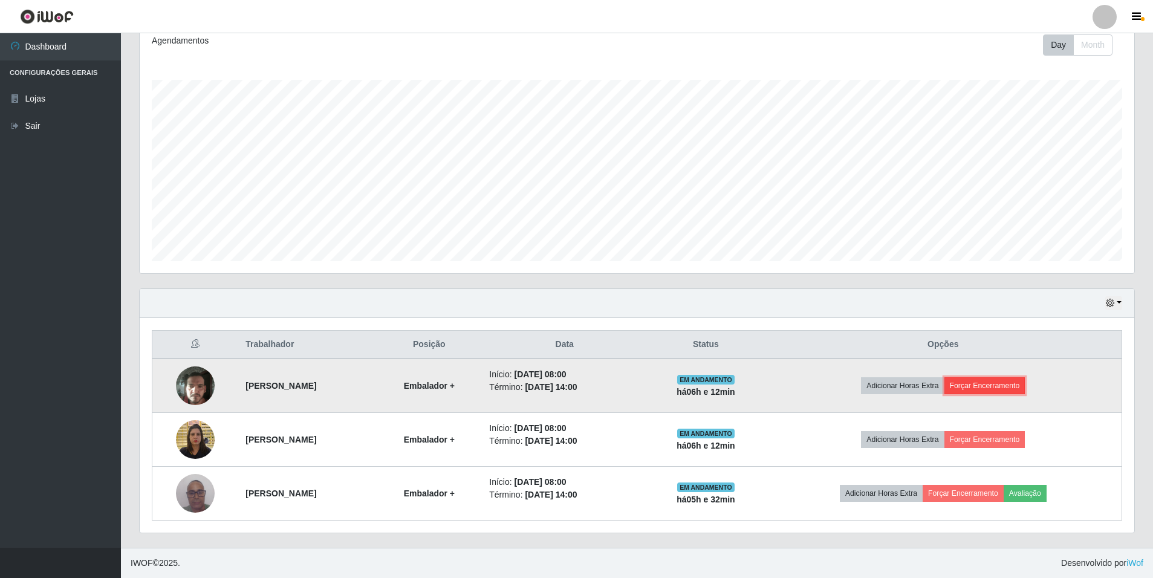
click at [1011, 383] on button "Forçar Encerramento" at bounding box center [985, 385] width 81 height 17
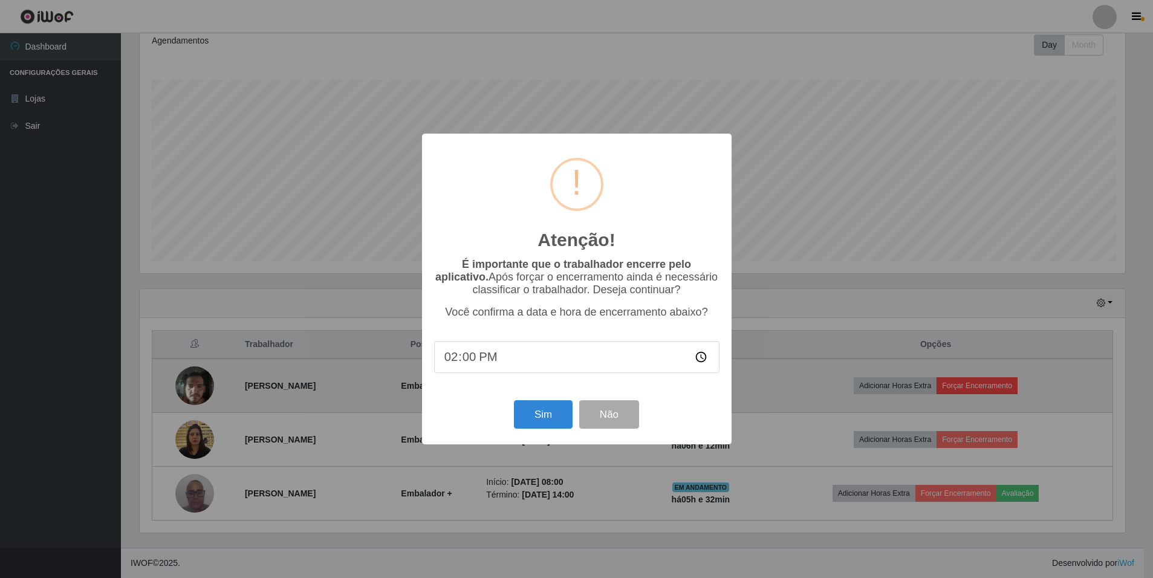
scroll to position [251, 989]
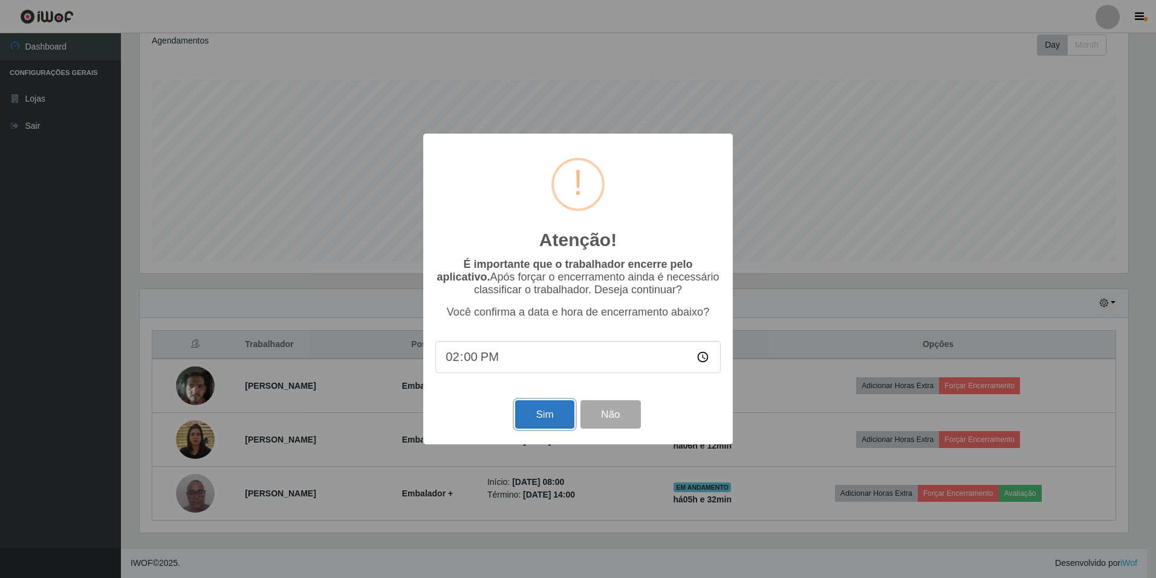
click at [539, 420] on button "Sim" at bounding box center [544, 414] width 59 height 28
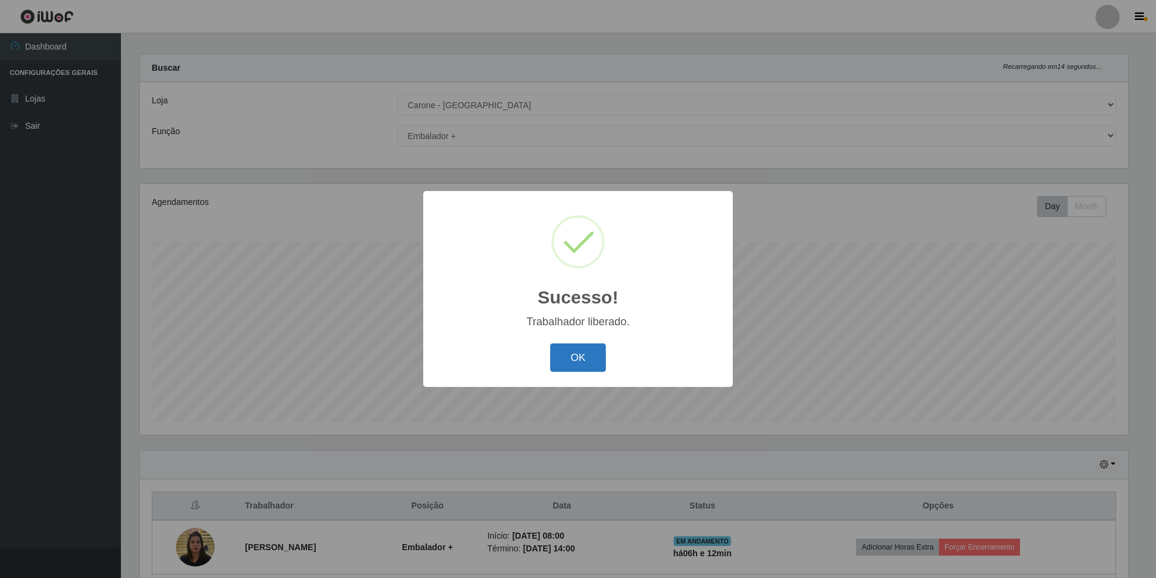
click at [593, 351] on button "OK" at bounding box center [578, 358] width 56 height 28
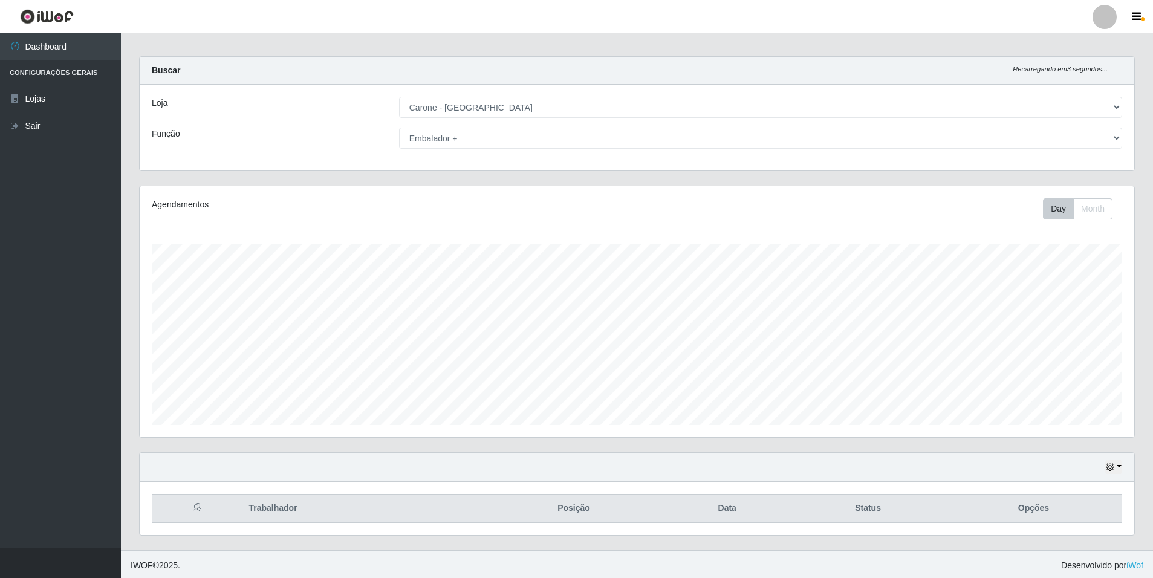
scroll to position [10, 0]
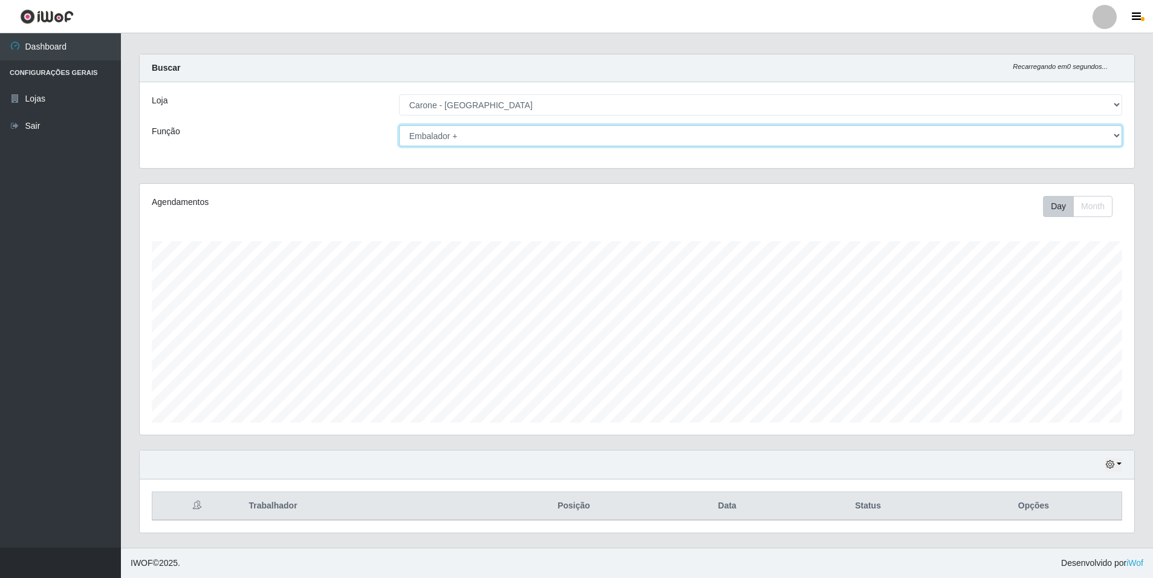
click at [1117, 134] on select "[Selecione...] Auxiliar de Depósito Auxiliar de Depósito + Auxiliar de Depósito…" at bounding box center [760, 135] width 723 height 21
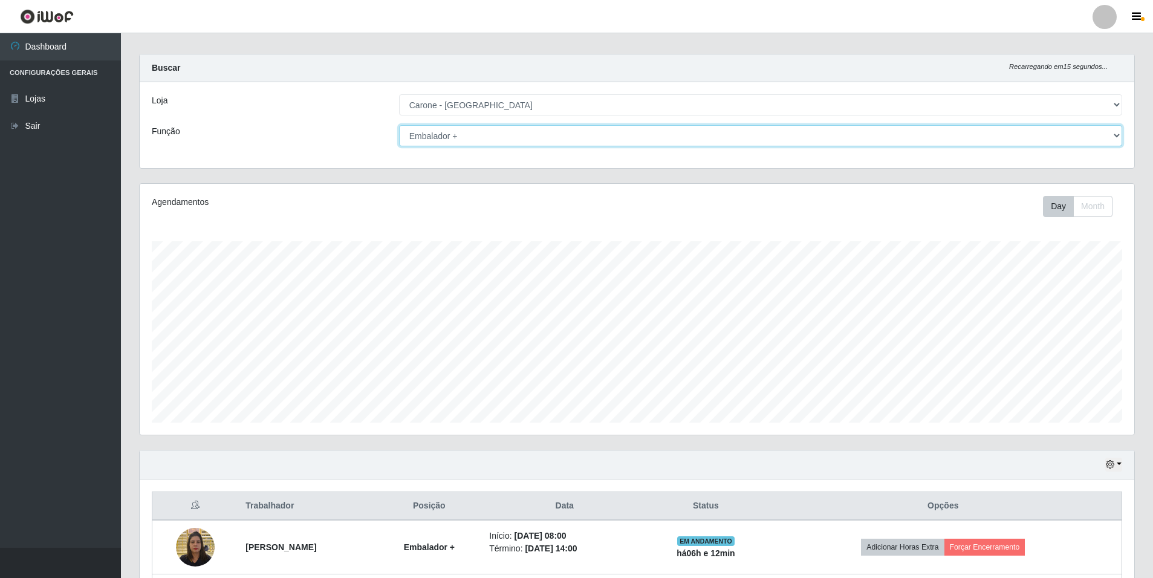
click at [399, 125] on select "[Selecione...] Auxiliar de Depósito Auxiliar de Depósito + Auxiliar de Depósito…" at bounding box center [760, 135] width 723 height 21
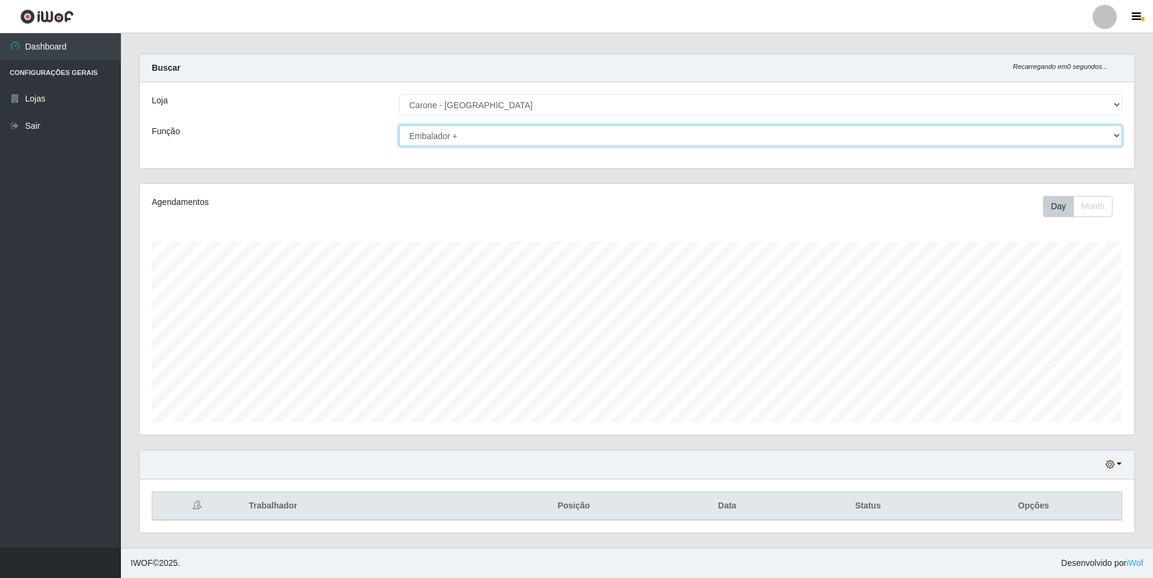
scroll to position [0, 0]
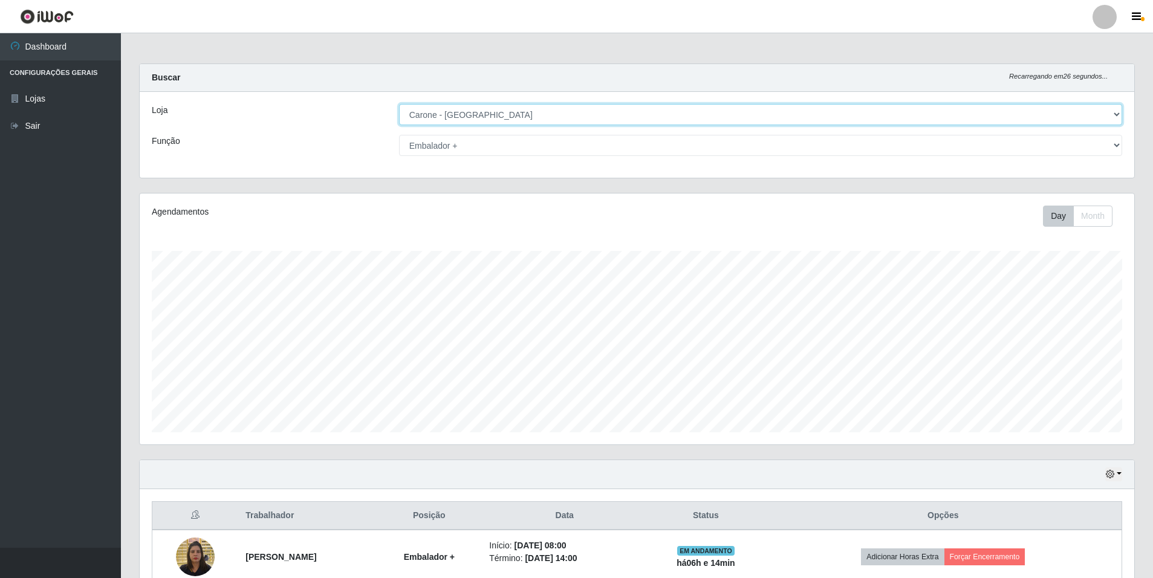
click at [1115, 113] on select "[Selecione...] [GEOGRAPHIC_DATA] - [GEOGRAPHIC_DATA]" at bounding box center [760, 114] width 723 height 21
click at [399, 104] on select "[Selecione...] [GEOGRAPHIC_DATA] - [GEOGRAPHIC_DATA]" at bounding box center [760, 114] width 723 height 21
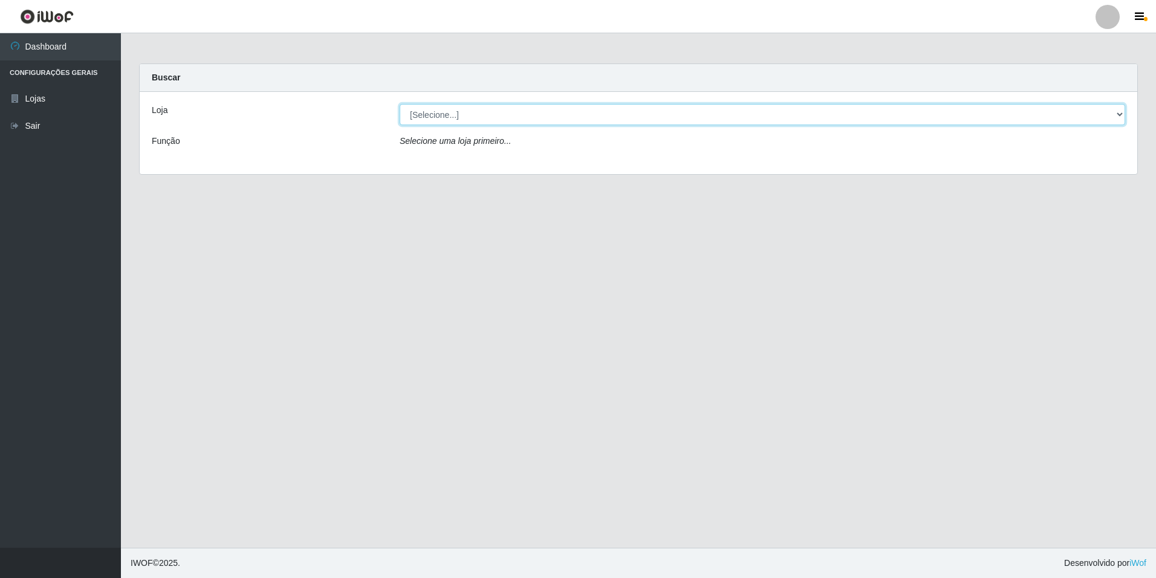
click at [1121, 109] on select "[Selecione...] [GEOGRAPHIC_DATA] - [GEOGRAPHIC_DATA]" at bounding box center [763, 114] width 726 height 21
select select "528"
click at [400, 104] on select "[Selecione...] [GEOGRAPHIC_DATA] - [GEOGRAPHIC_DATA]" at bounding box center [763, 114] width 726 height 21
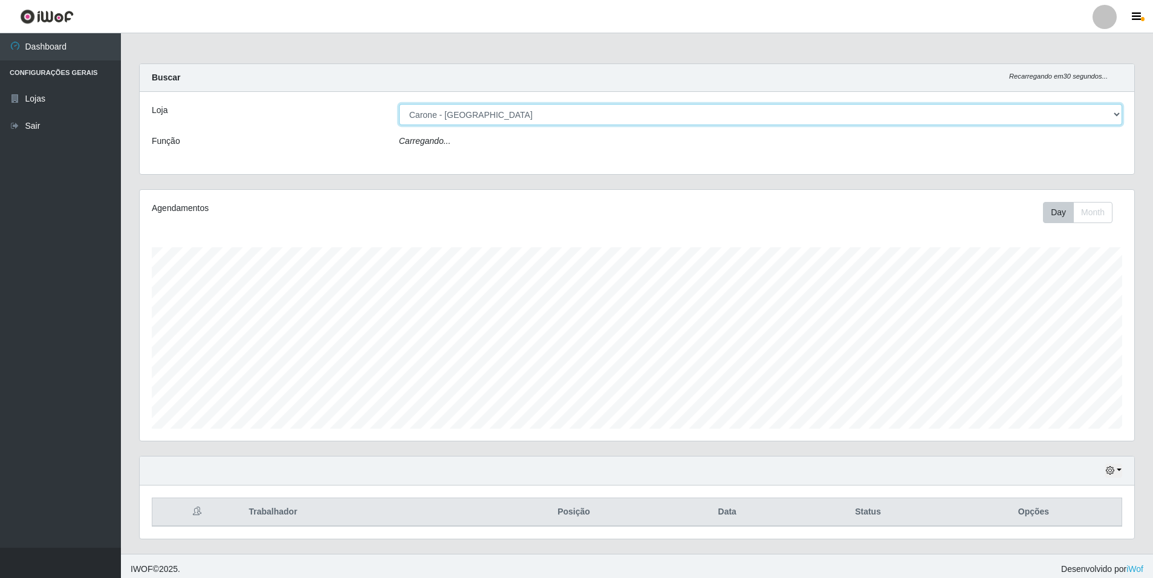
scroll to position [251, 995]
select select "70"
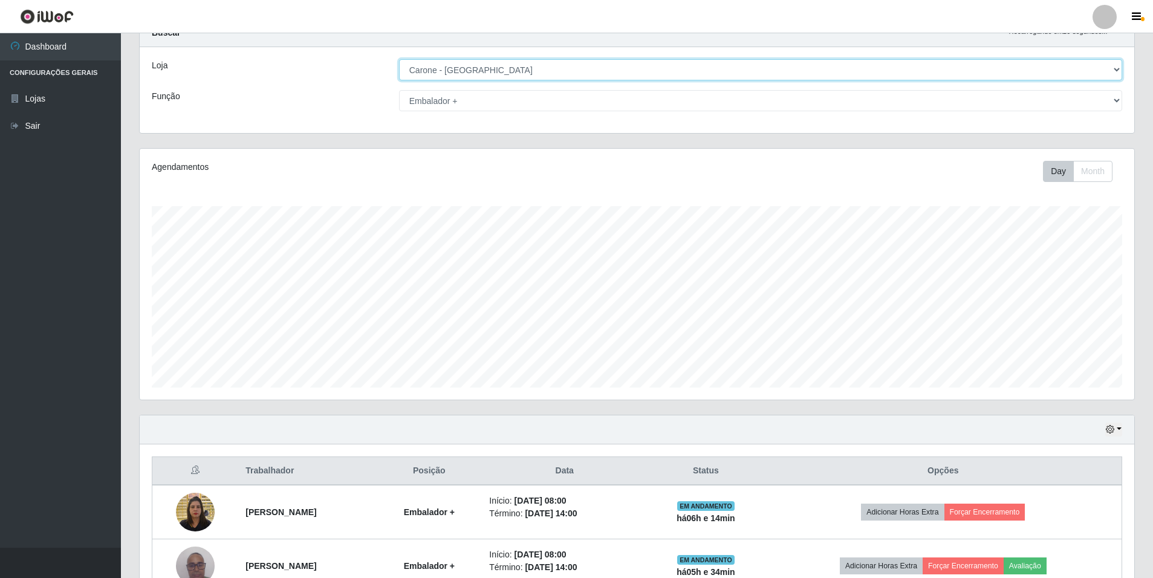
scroll to position [117, 0]
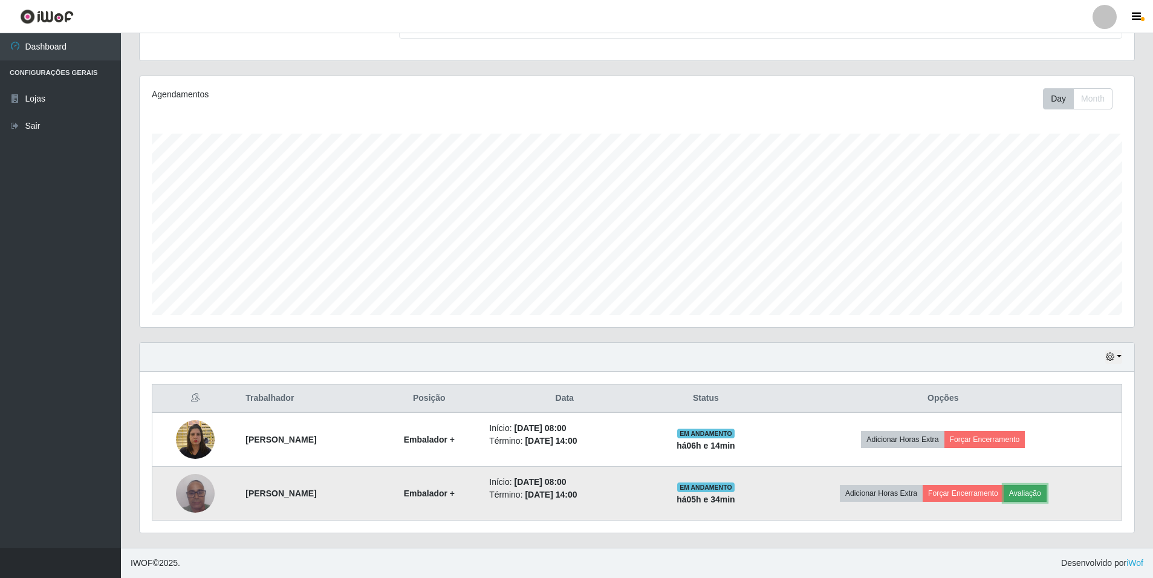
click at [1047, 493] on button "Avaliação" at bounding box center [1025, 493] width 43 height 17
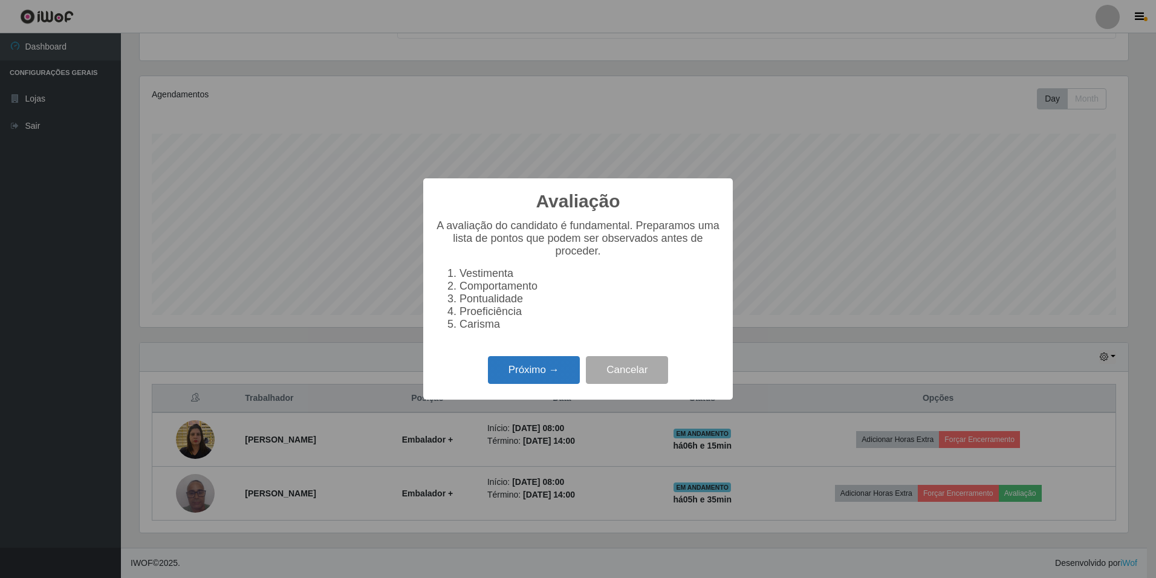
click at [555, 370] on button "Próximo →" at bounding box center [534, 370] width 92 height 28
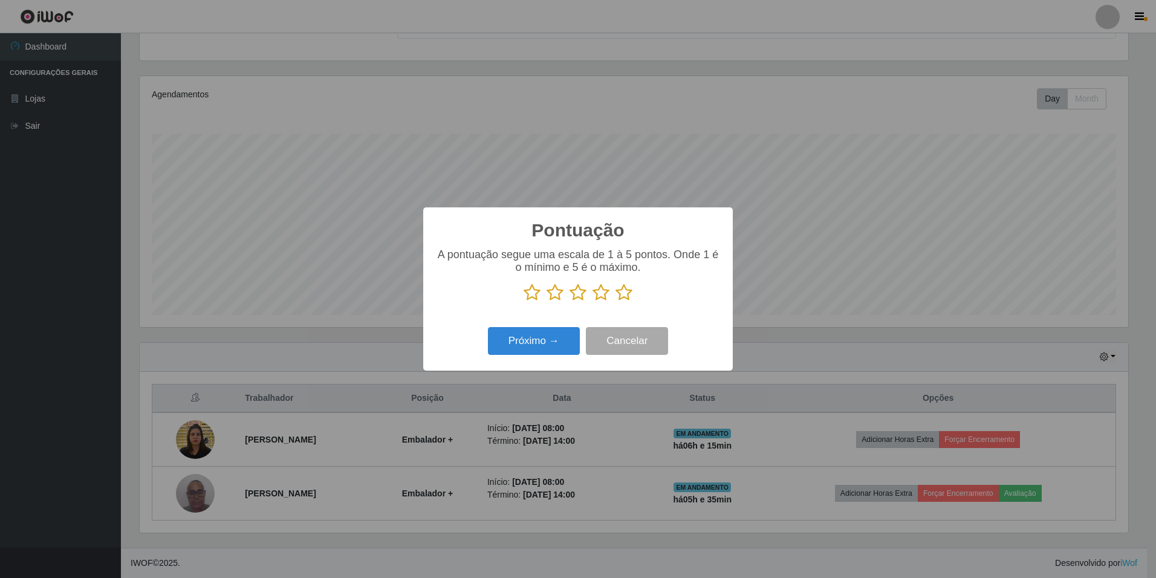
click at [629, 296] on icon at bounding box center [624, 293] width 17 height 18
click at [616, 302] on input "radio" at bounding box center [616, 302] width 0 height 0
click at [565, 336] on button "Próximo →" at bounding box center [534, 341] width 92 height 28
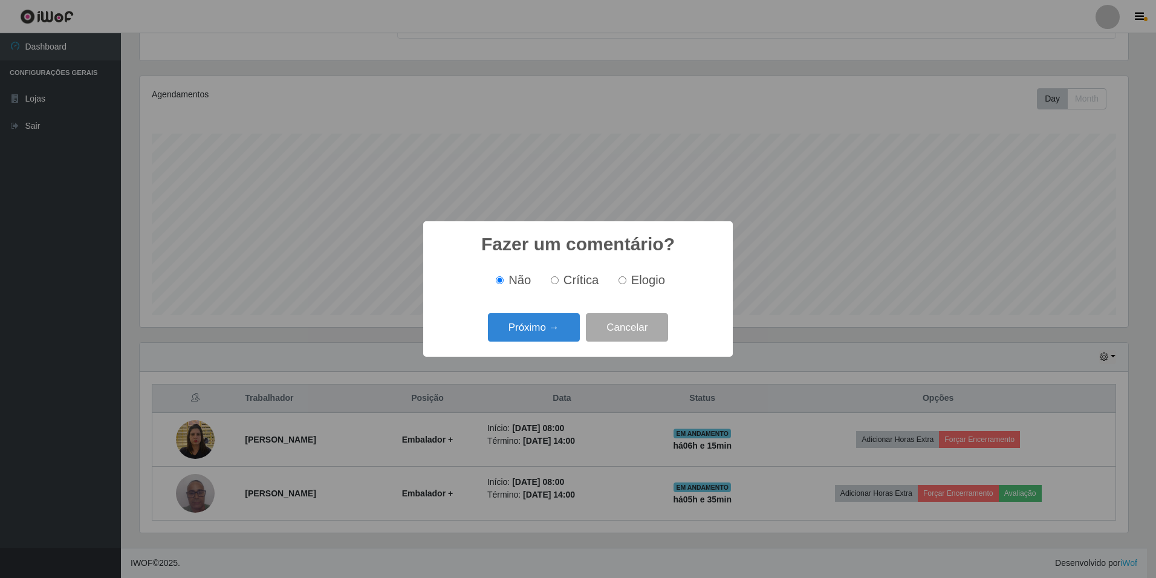
click at [625, 287] on label "Elogio" at bounding box center [639, 280] width 51 height 14
click at [625, 284] on input "Elogio" at bounding box center [623, 280] width 8 height 8
radio input "true"
click at [546, 331] on button "Próximo →" at bounding box center [534, 327] width 92 height 28
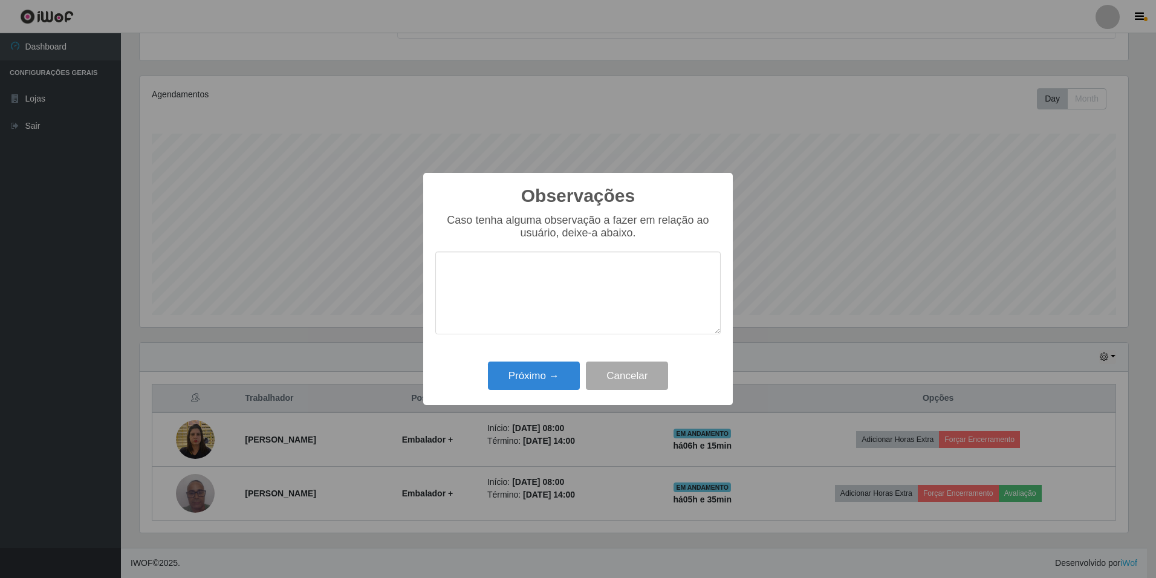
click at [541, 279] on textarea at bounding box center [577, 293] width 285 height 83
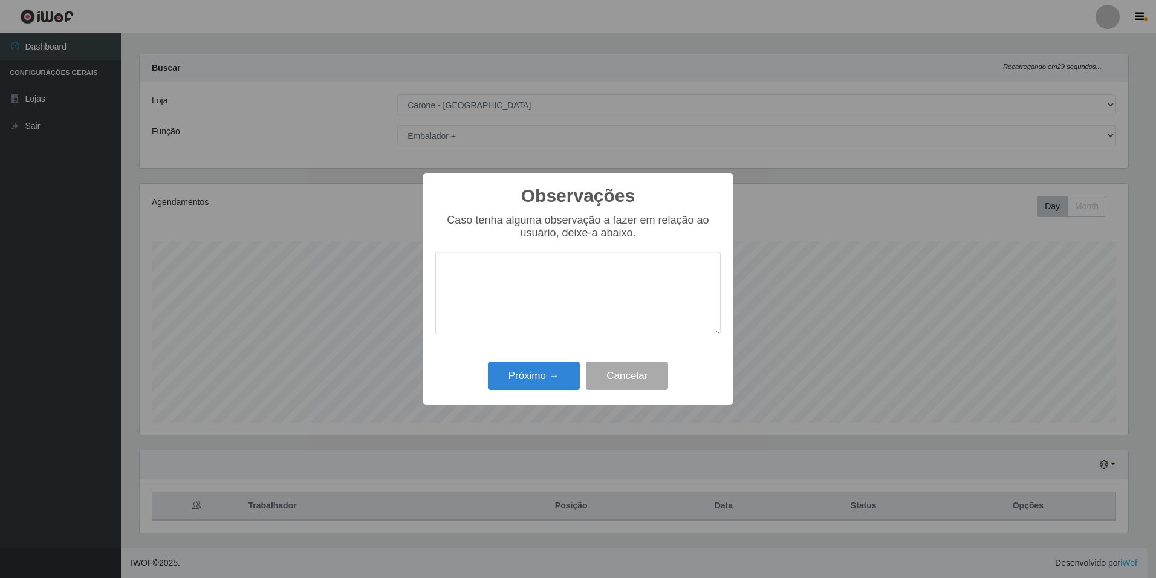
scroll to position [117, 0]
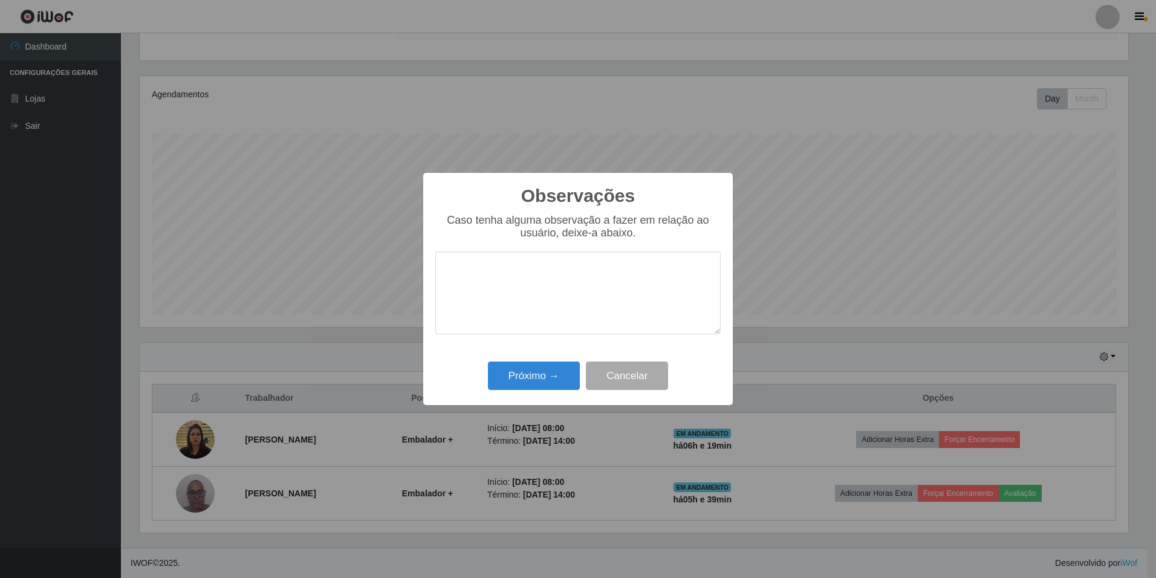
click at [543, 274] on textarea at bounding box center [577, 293] width 285 height 83
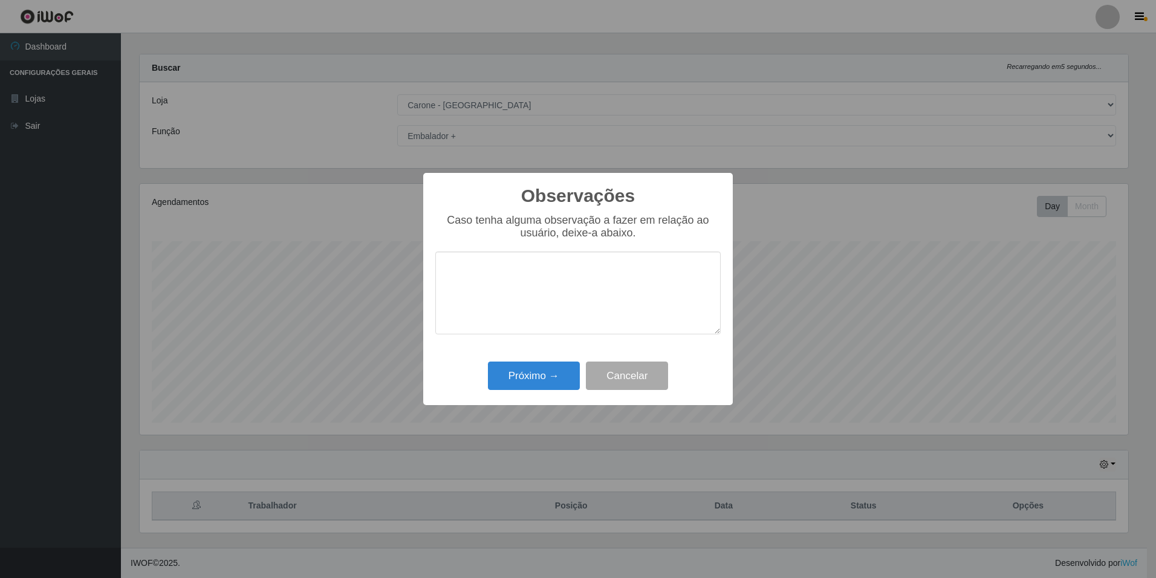
click at [481, 272] on textarea at bounding box center [577, 293] width 285 height 83
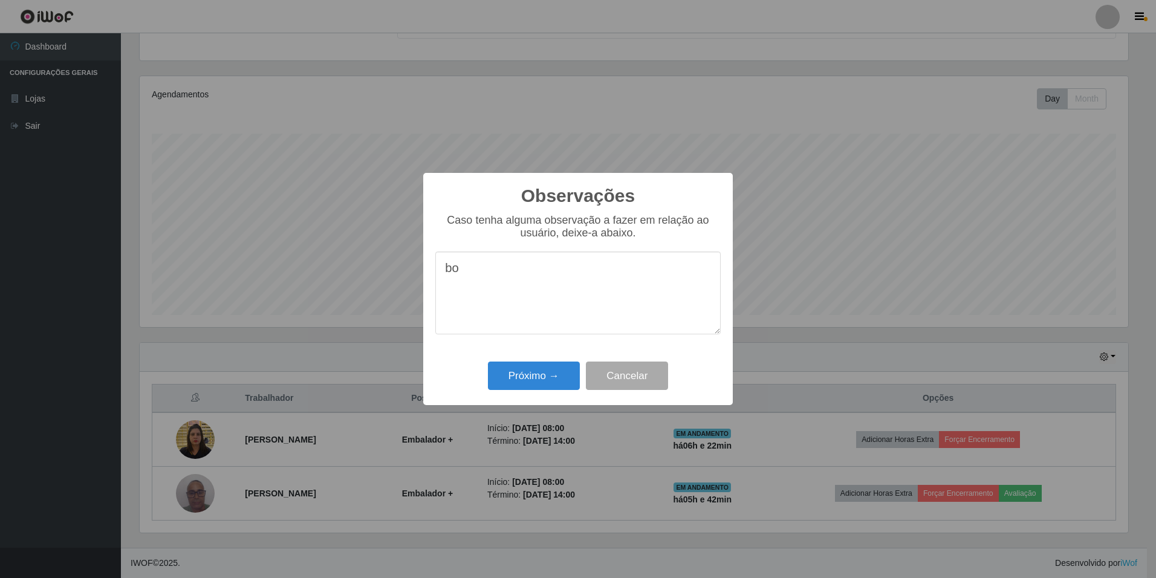
type textarea "b"
type textarea "comunicativo, educado, bom em trabalho em equipe"
click at [544, 375] on button "Próximo →" at bounding box center [534, 376] width 92 height 28
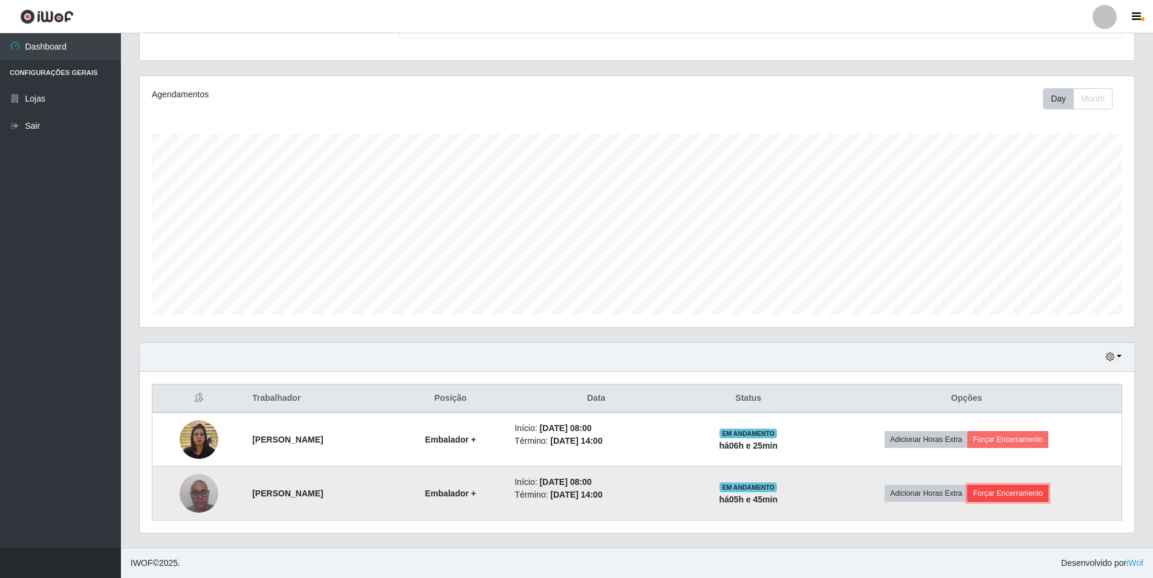
click at [1049, 495] on button "Forçar Encerramento" at bounding box center [1008, 493] width 81 height 17
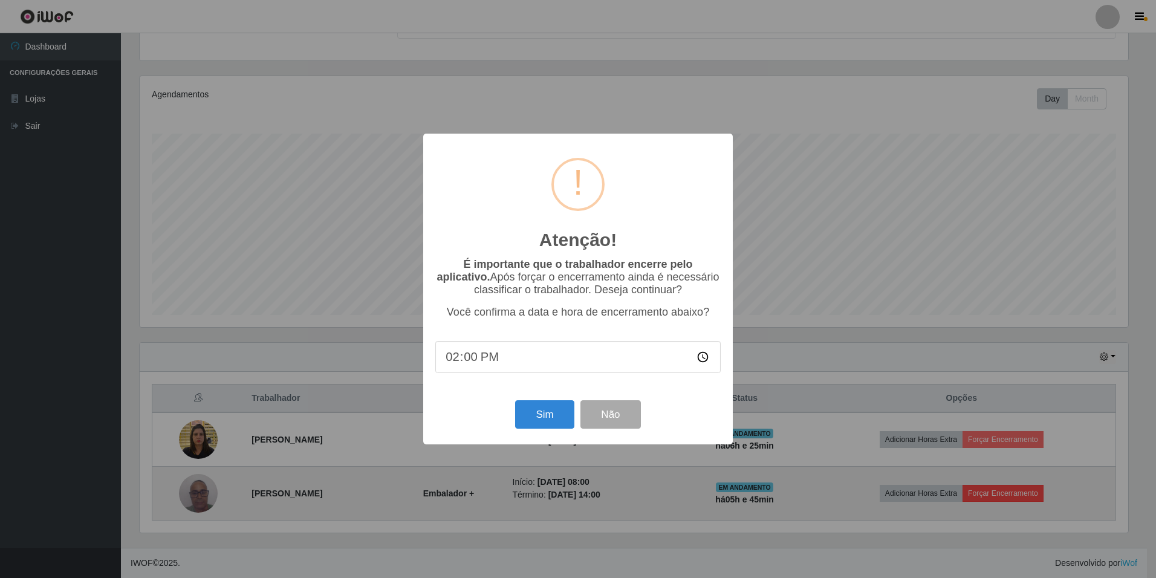
scroll to position [251, 989]
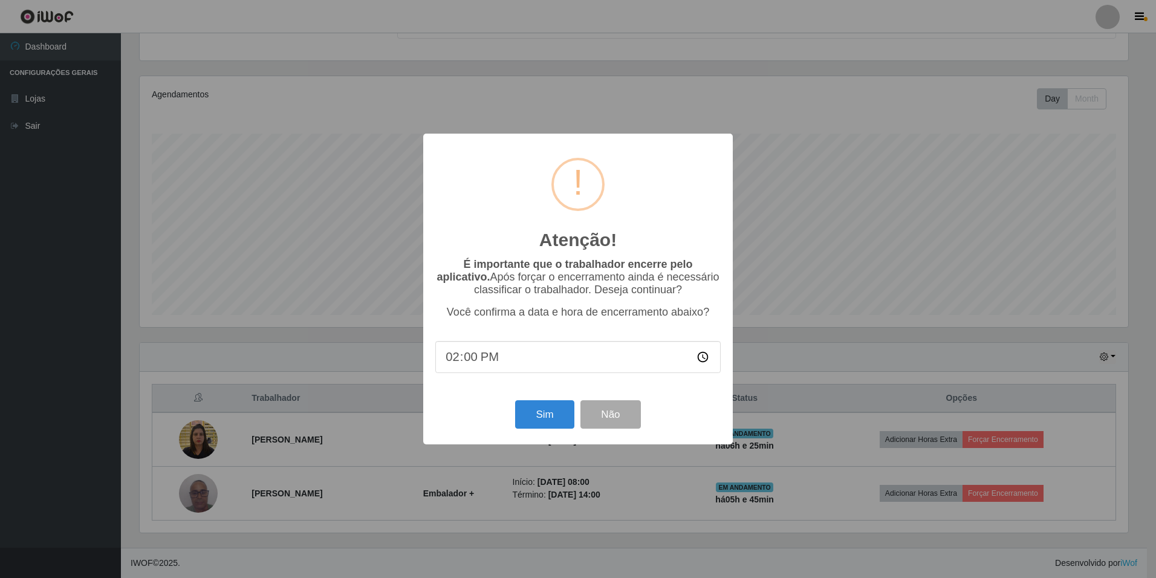
click at [509, 363] on input "14:00" at bounding box center [577, 357] width 285 height 32
click at [478, 365] on input "14:00" at bounding box center [577, 357] width 285 height 32
click at [472, 357] on input "14:00" at bounding box center [577, 357] width 285 height 32
type input "14:26"
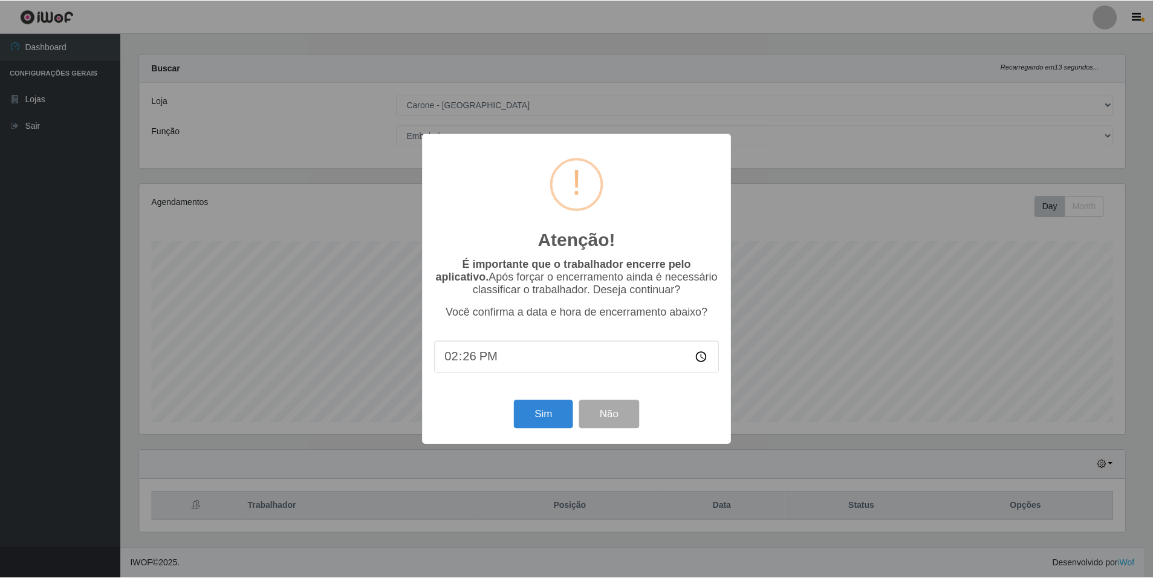
scroll to position [10, 0]
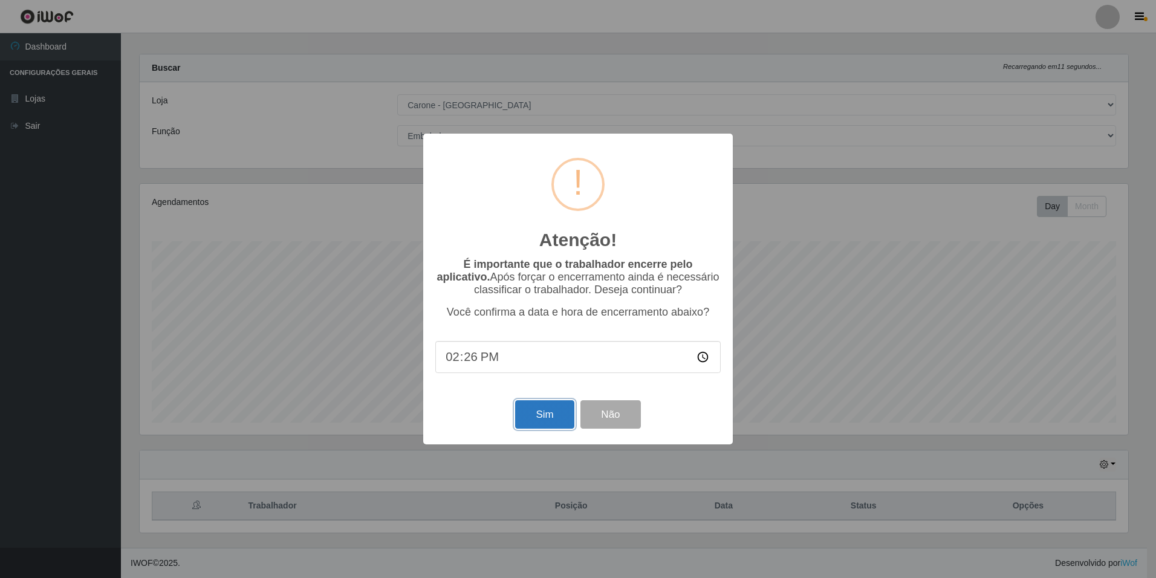
click at [538, 419] on button "Sim" at bounding box center [544, 414] width 59 height 28
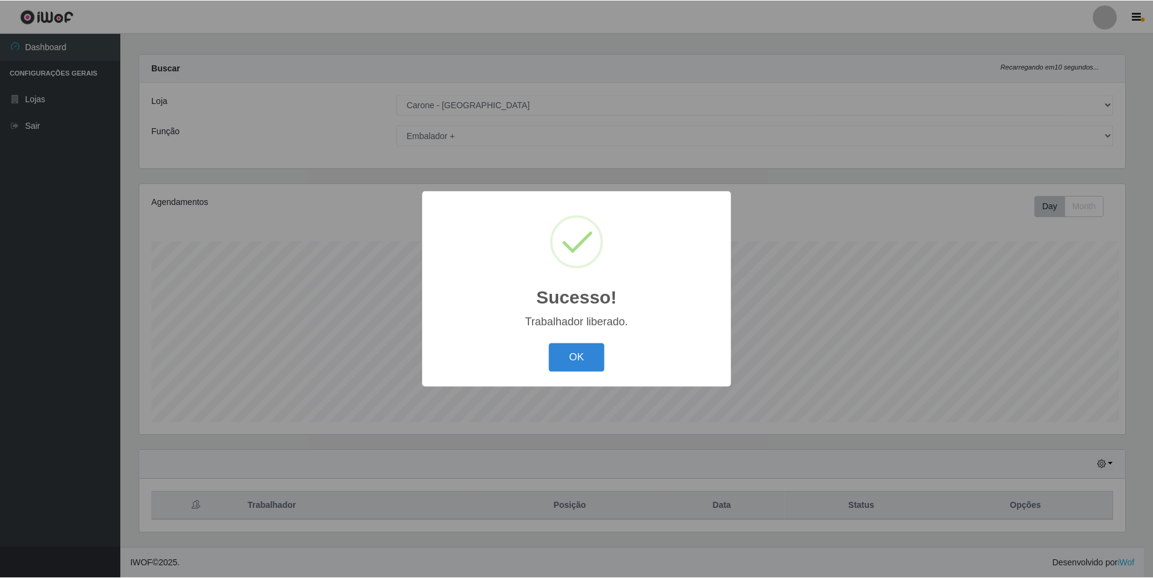
scroll to position [251, 989]
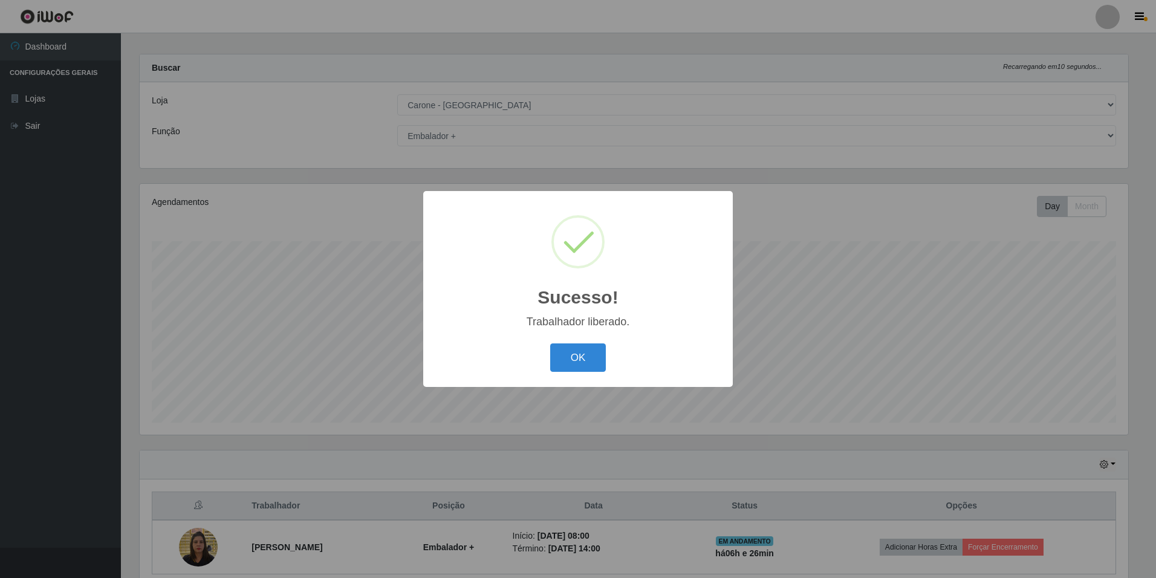
click at [569, 342] on div "OK Cancel" at bounding box center [577, 357] width 285 height 34
click at [571, 353] on button "OK" at bounding box center [578, 358] width 56 height 28
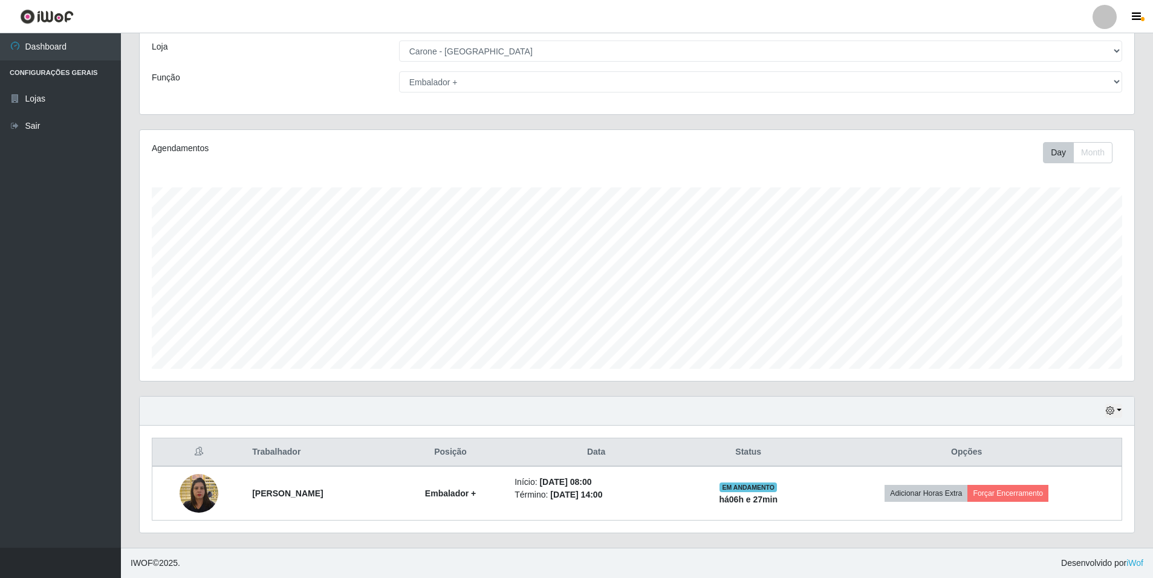
scroll to position [10, 0]
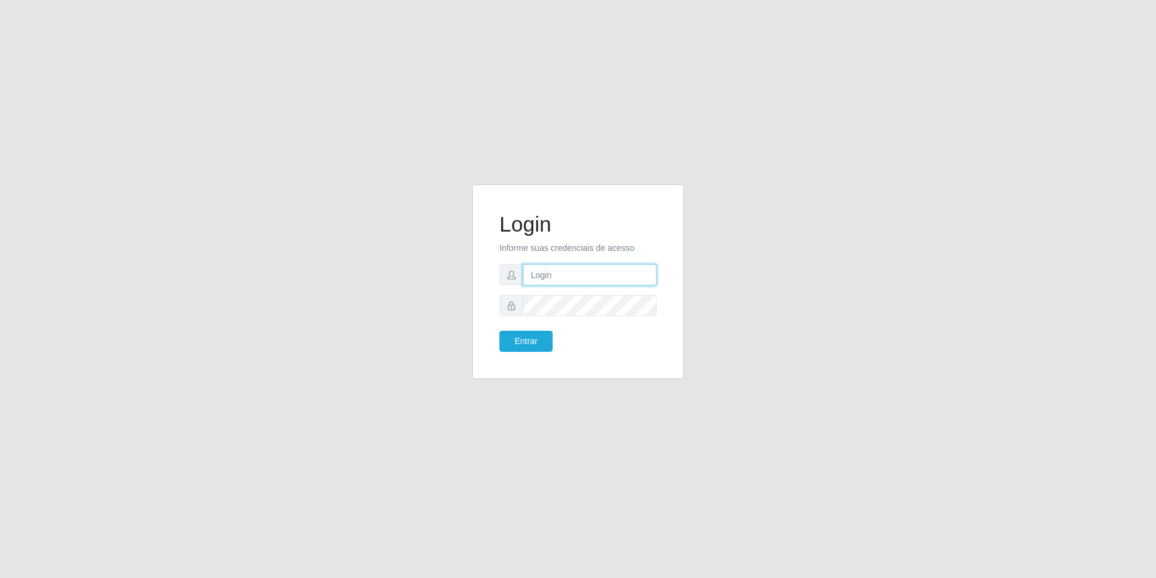
click at [574, 272] on input "text" at bounding box center [590, 274] width 134 height 21
type input "loja6"
click at [500, 331] on button "Entrar" at bounding box center [526, 341] width 53 height 21
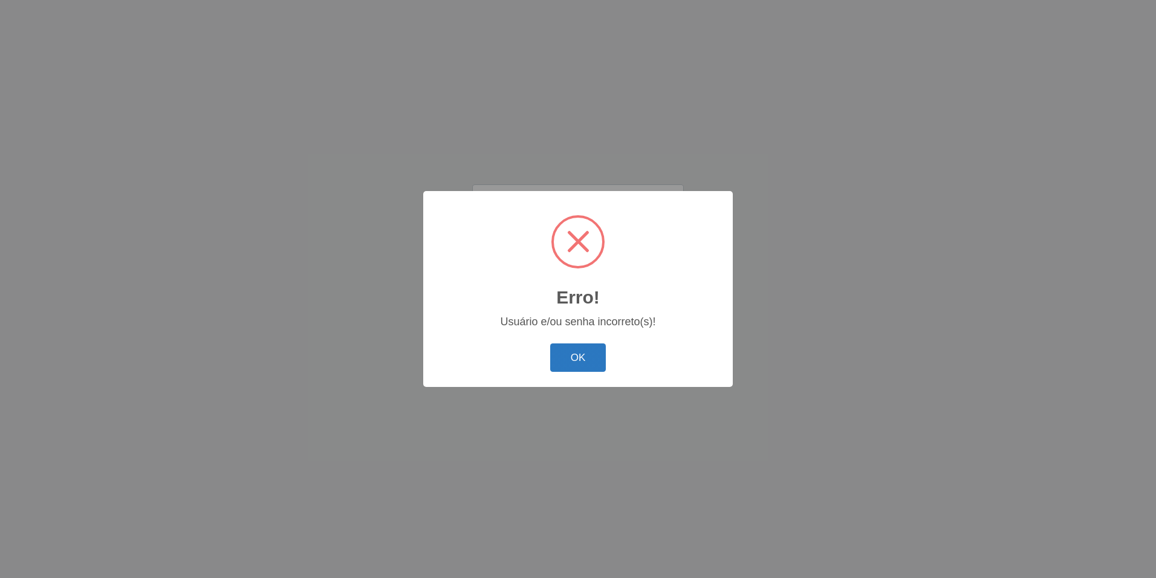
click at [575, 358] on button "OK" at bounding box center [578, 358] width 56 height 28
